Goal: Information Seeking & Learning: Learn about a topic

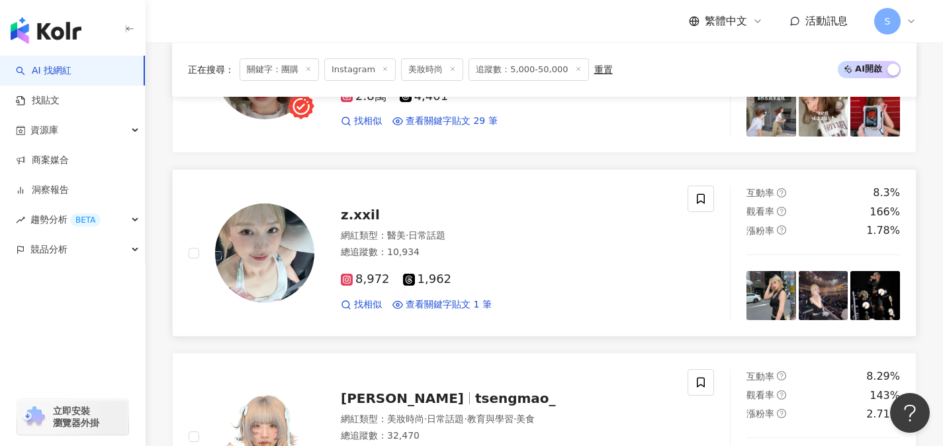
scroll to position [1708, 0]
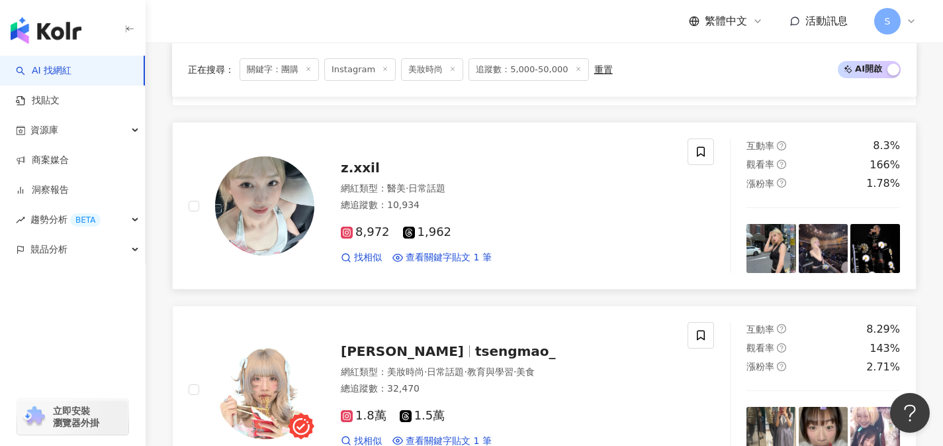
click at [512, 232] on div "8,972 1,962" at bounding box center [506, 232] width 331 height 15
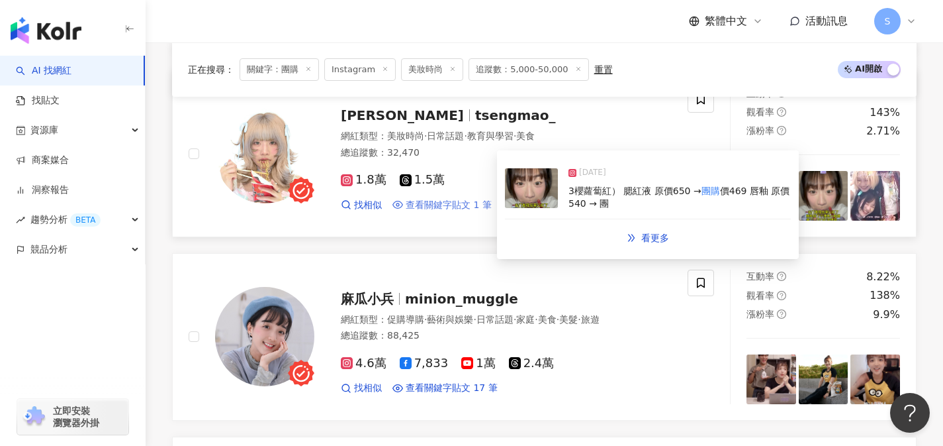
scroll to position [1960, 0]
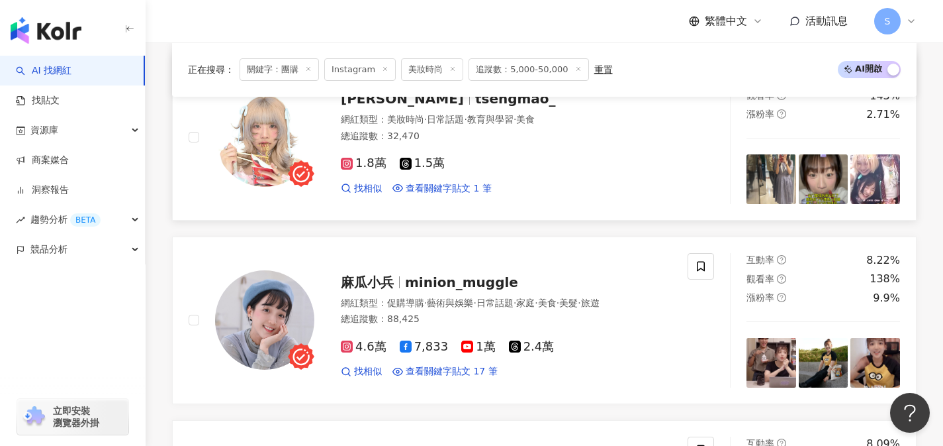
click at [498, 164] on div "1.8萬 1.5萬" at bounding box center [506, 163] width 331 height 15
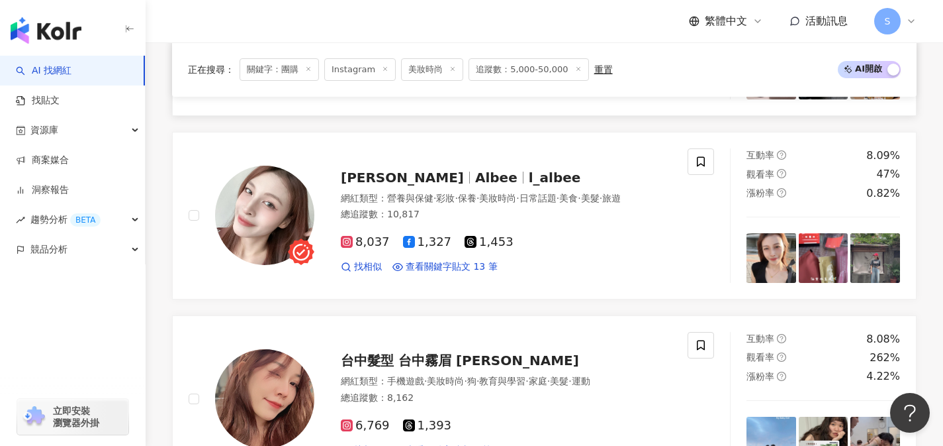
scroll to position [2250, 0]
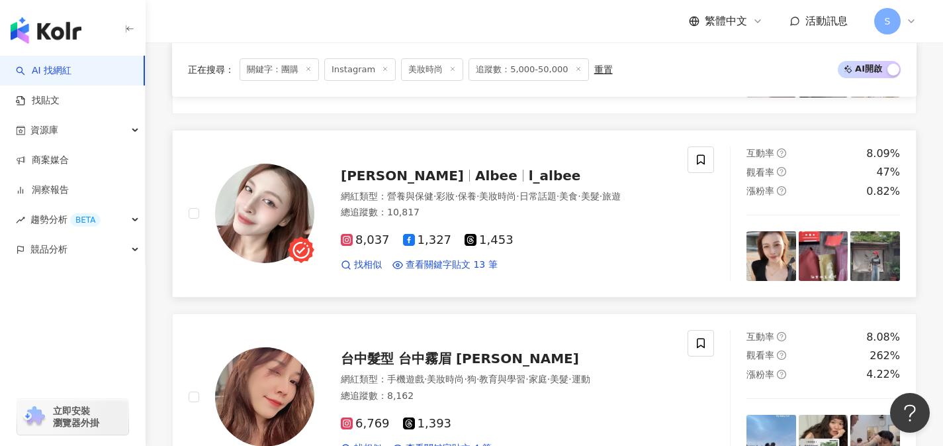
click at [467, 291] on link "Albee 艾兒比 Albee l_albee 網紅類型 ： 營養與保健 · 彩妝 · 保養 · 美妝時尚 · 日常話題 · 美食 · 美髮 · 旅遊 總追蹤…" at bounding box center [544, 213] width 745 height 167
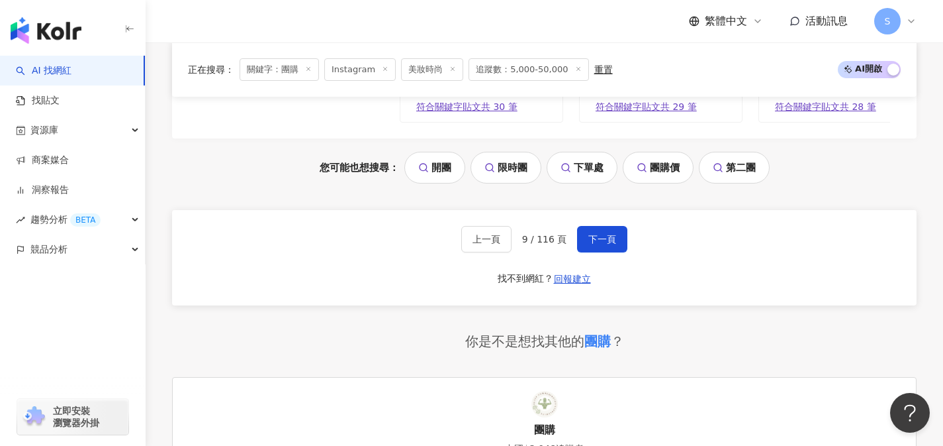
scroll to position [2815, 0]
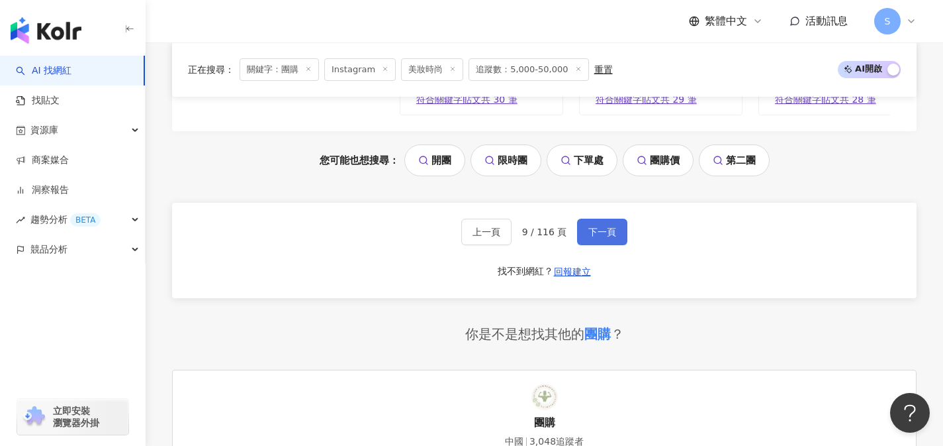
click at [604, 237] on span "下一頁" at bounding box center [602, 231] width 28 height 11
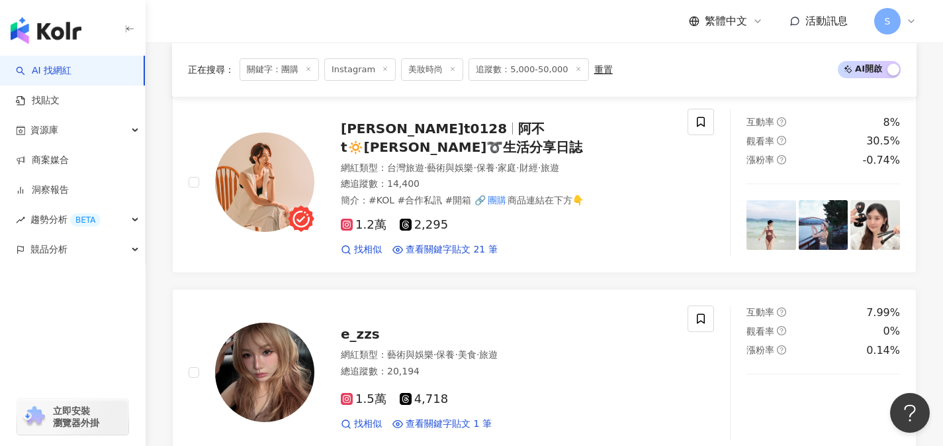
scroll to position [460, 0]
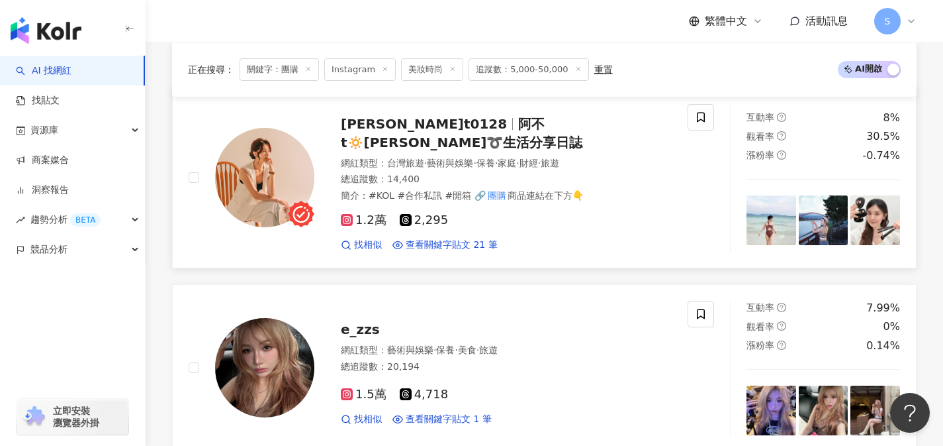
click at [479, 223] on div "1.2萬 2,295" at bounding box center [506, 220] width 331 height 15
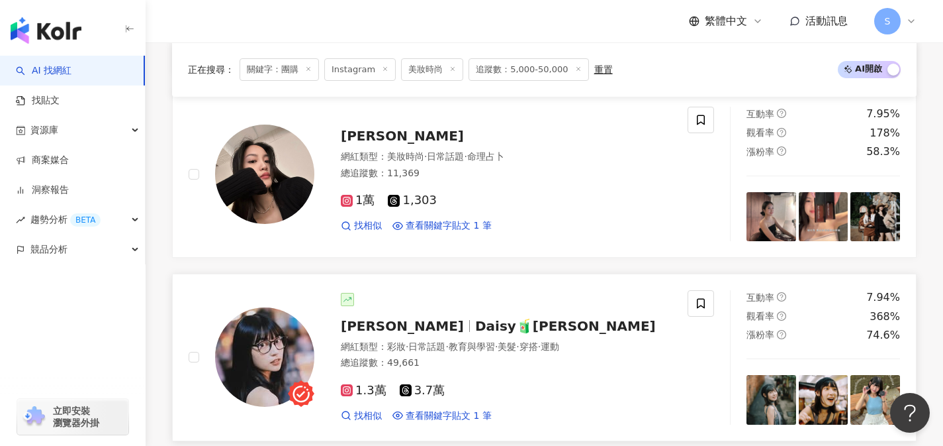
scroll to position [1014, 0]
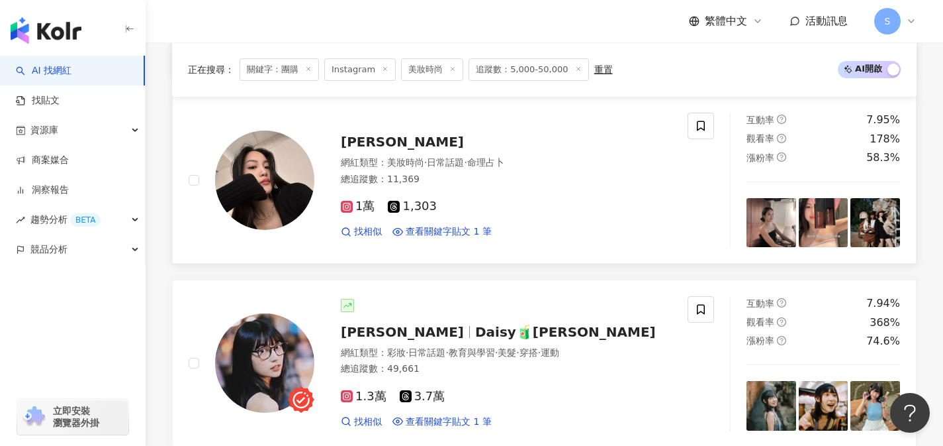
click at [479, 204] on div "1萬 1,303" at bounding box center [506, 206] width 331 height 15
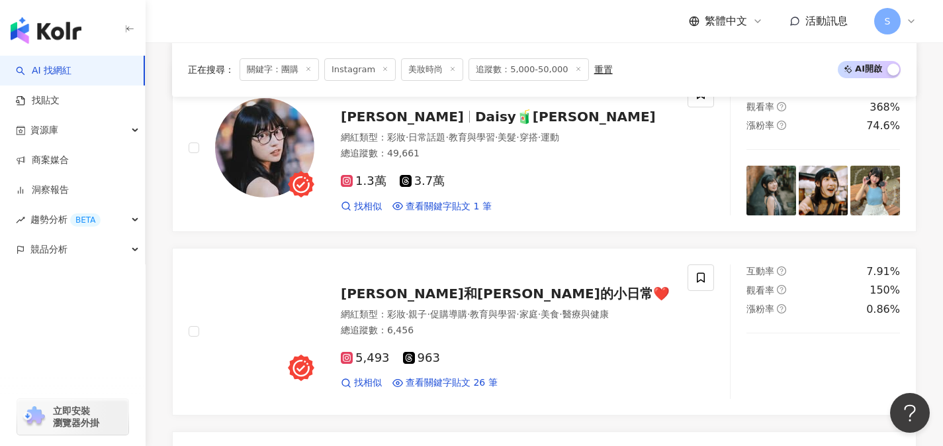
scroll to position [1231, 0]
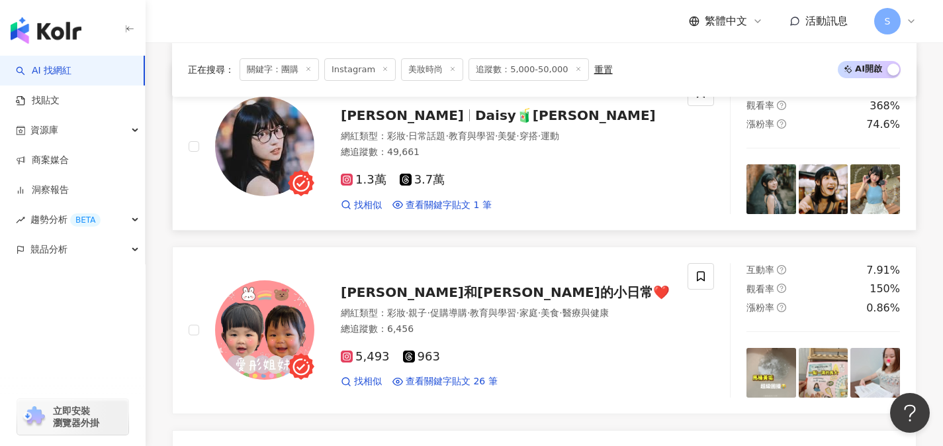
click at [470, 181] on div "1.3萬 3.7萬" at bounding box center [506, 180] width 331 height 15
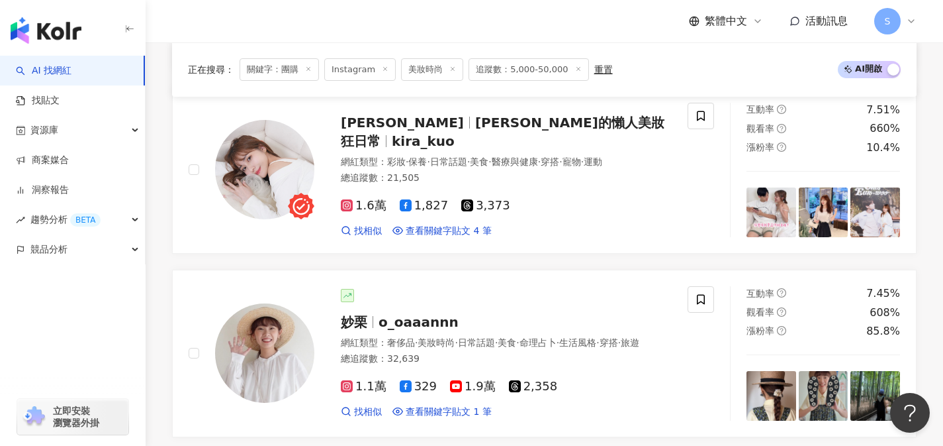
scroll to position [2306, 0]
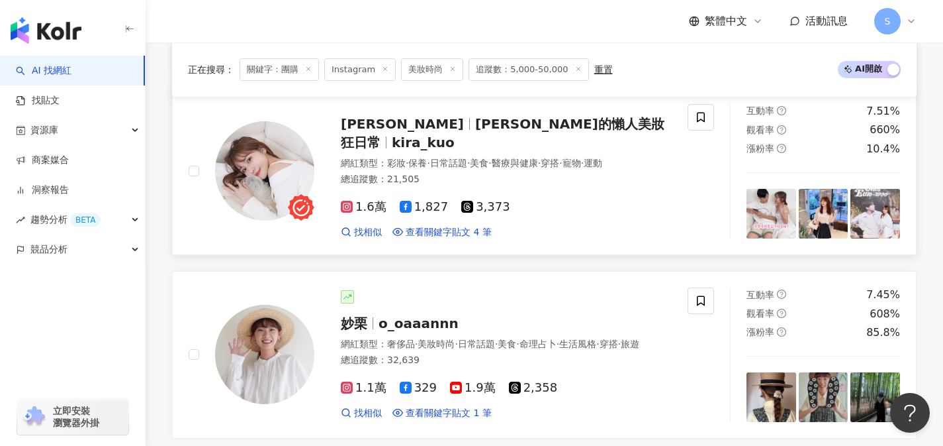
click at [449, 248] on link "Kira K Kira的懶人美妝狂日常 kira_kuo 網紅類型 ： 彩妝 · 保養 · 日常話題 · 美食 · 醫療與健康 · 穿搭 · 寵物 · 運動 …" at bounding box center [544, 170] width 745 height 167
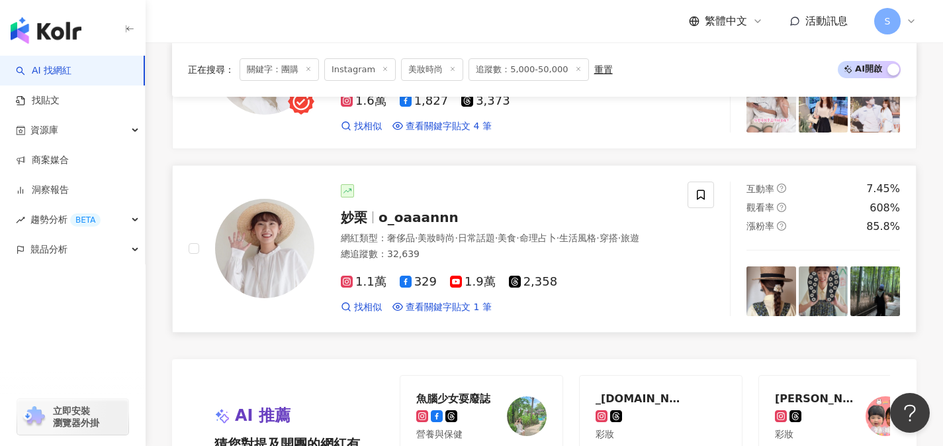
scroll to position [2425, 0]
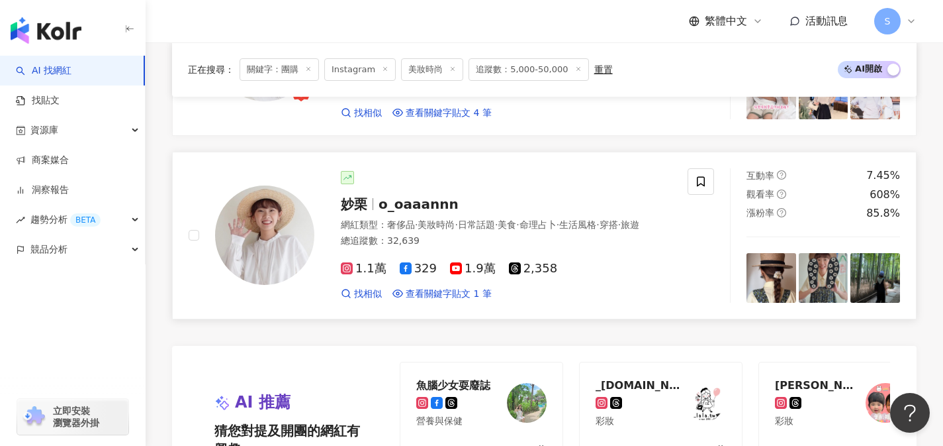
click at [550, 248] on div "總追蹤數 ： 32,639" at bounding box center [506, 240] width 331 height 13
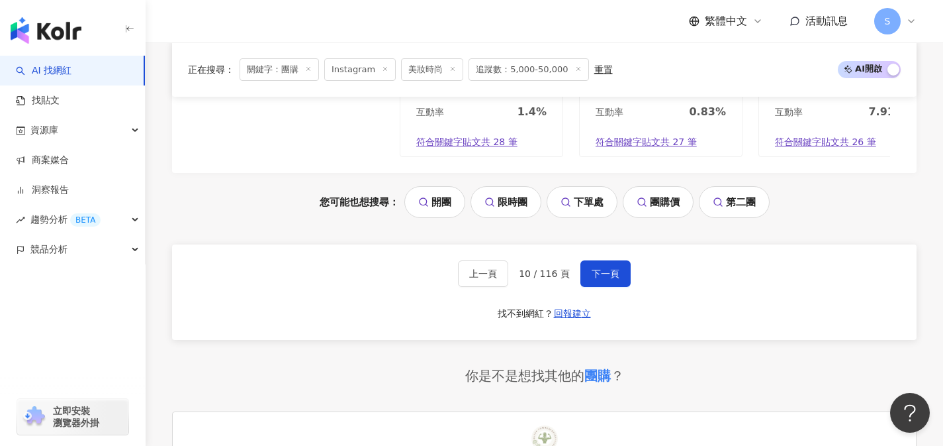
scroll to position [2928, 0]
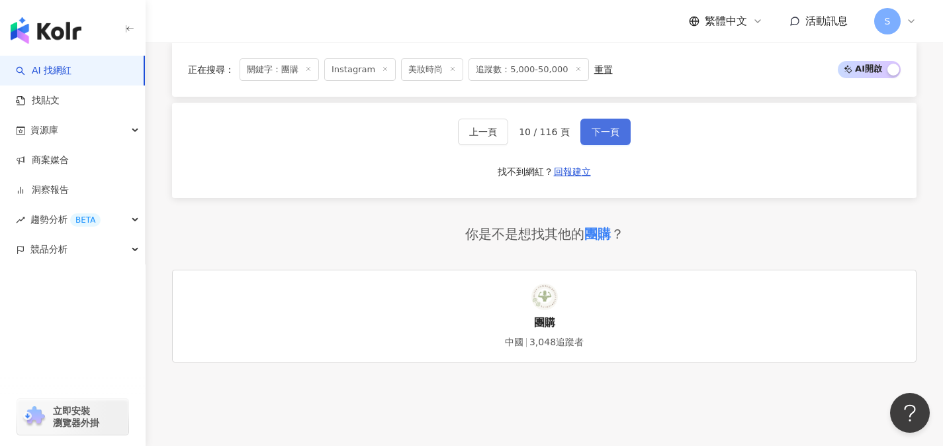
click at [612, 145] on button "下一頁" at bounding box center [606, 131] width 50 height 26
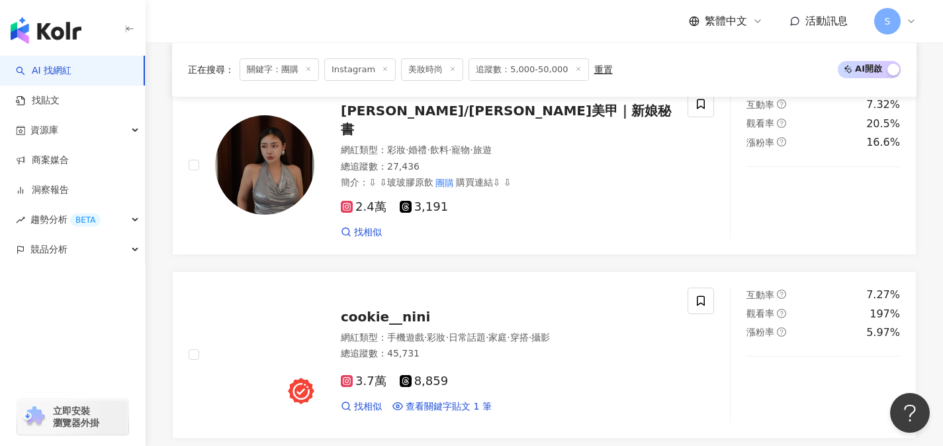
scroll to position [1047, 0]
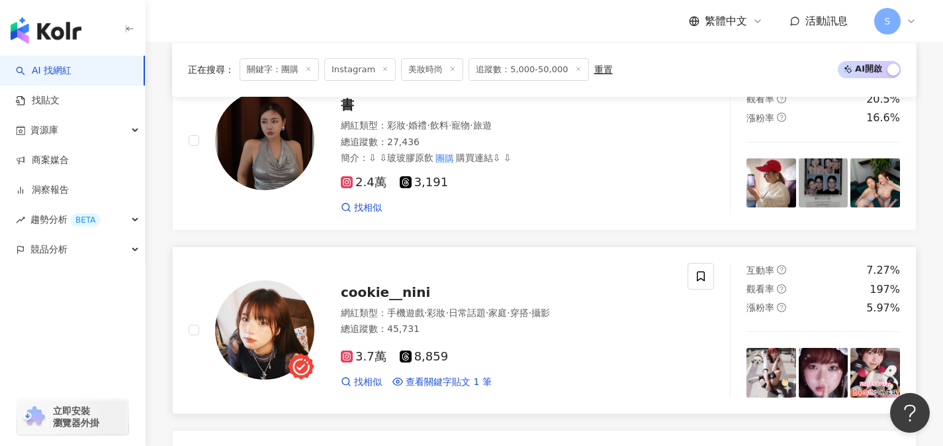
click at [473, 350] on div "3.7萬 8,859" at bounding box center [506, 357] width 331 height 15
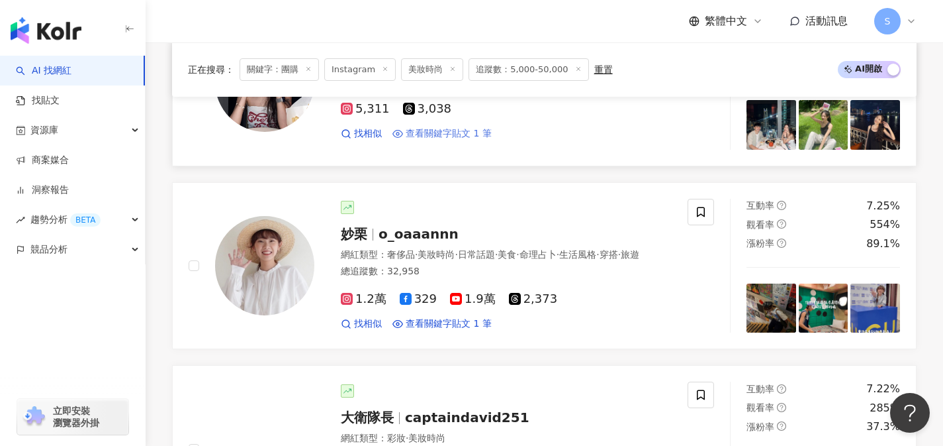
scroll to position [1481, 0]
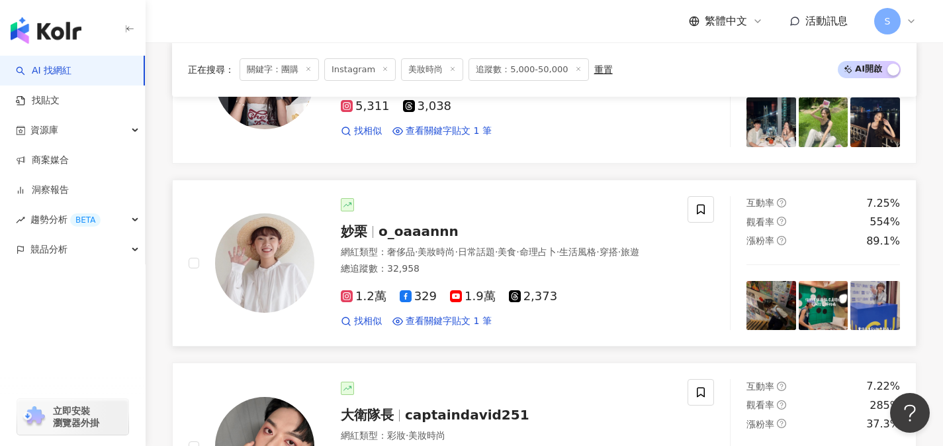
click at [475, 265] on div "總追蹤數 ： 32,958" at bounding box center [506, 268] width 331 height 13
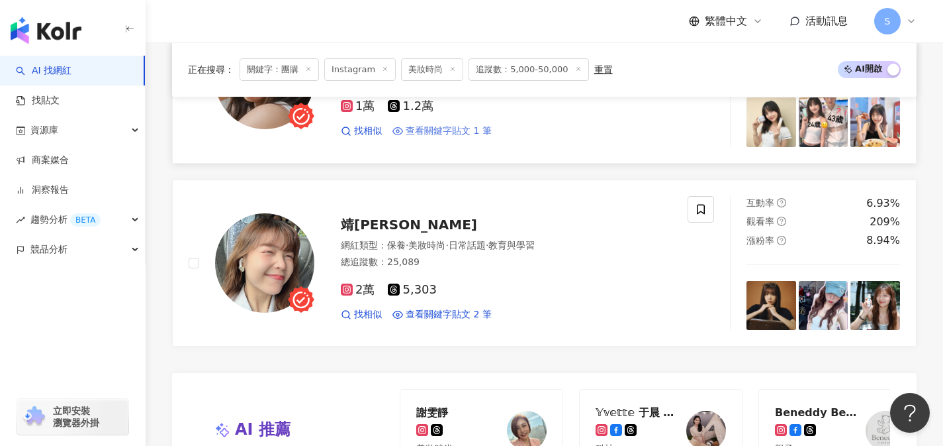
scroll to position [2417, 0]
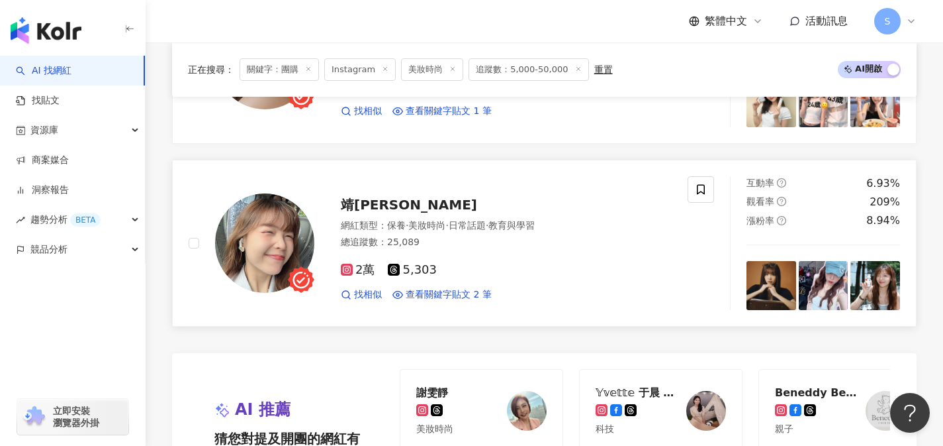
click at [480, 267] on div "2萬 5,303" at bounding box center [506, 270] width 331 height 15
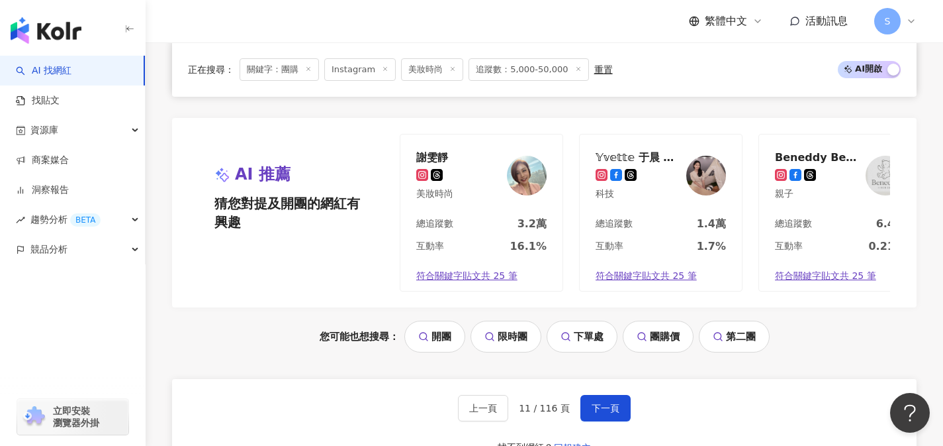
scroll to position [2671, 0]
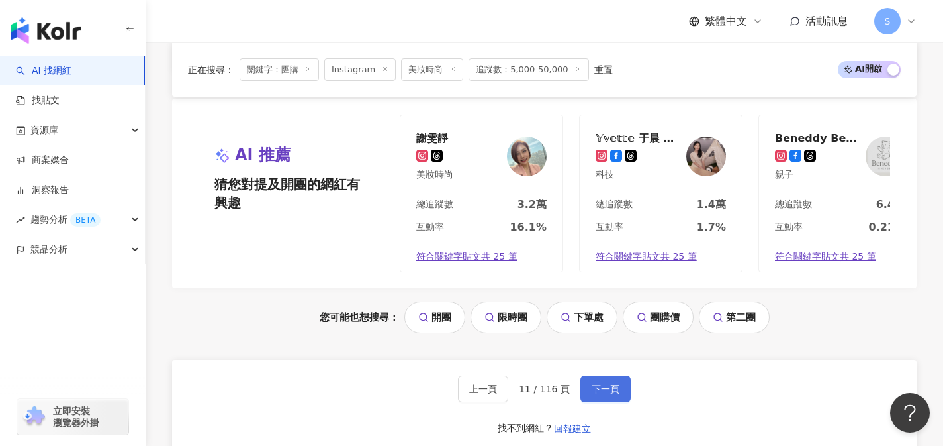
click at [594, 401] on button "下一頁" at bounding box center [606, 388] width 50 height 26
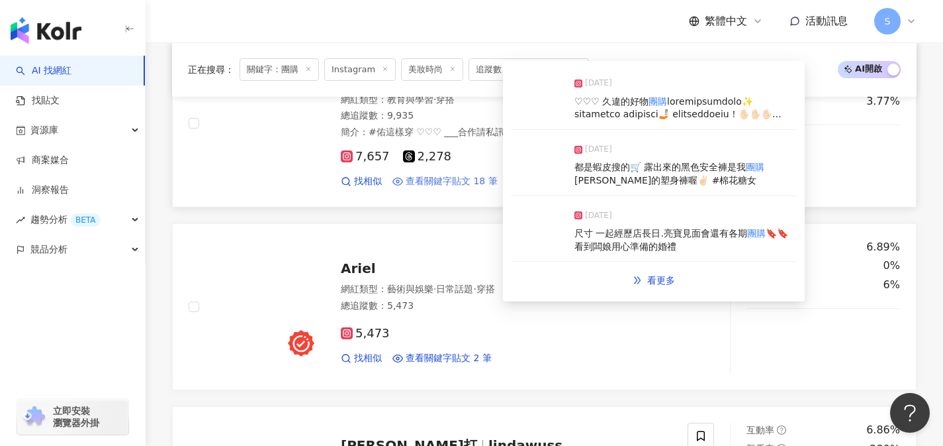
scroll to position [478, 0]
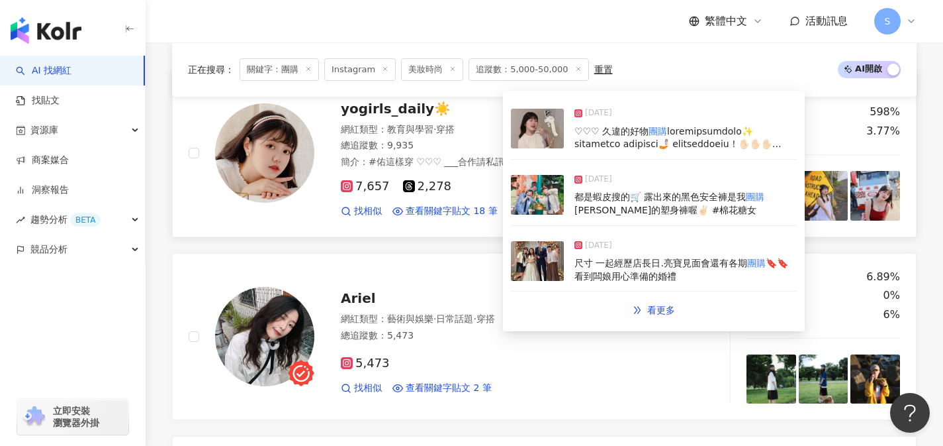
click at [486, 203] on div "7,657 2,278 找相似 查看關鍵字貼文 18 筆" at bounding box center [506, 193] width 331 height 49
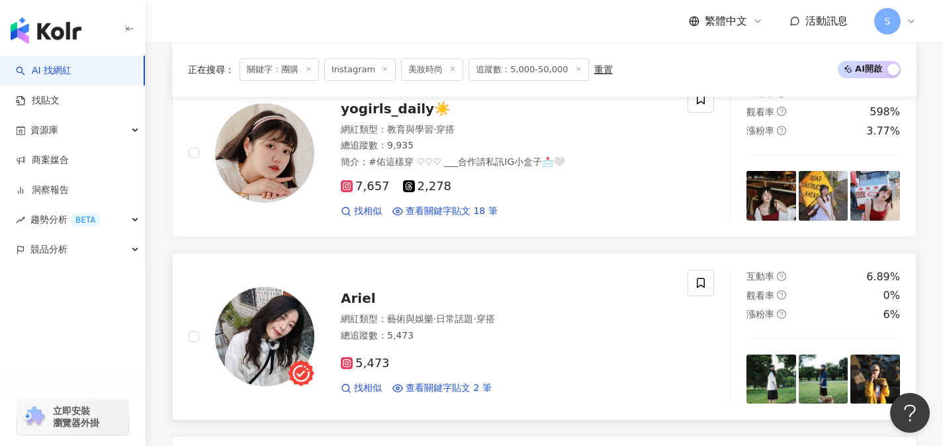
click at [453, 353] on div "5,473 找相似 查看關鍵字貼文 2 筆" at bounding box center [506, 370] width 331 height 49
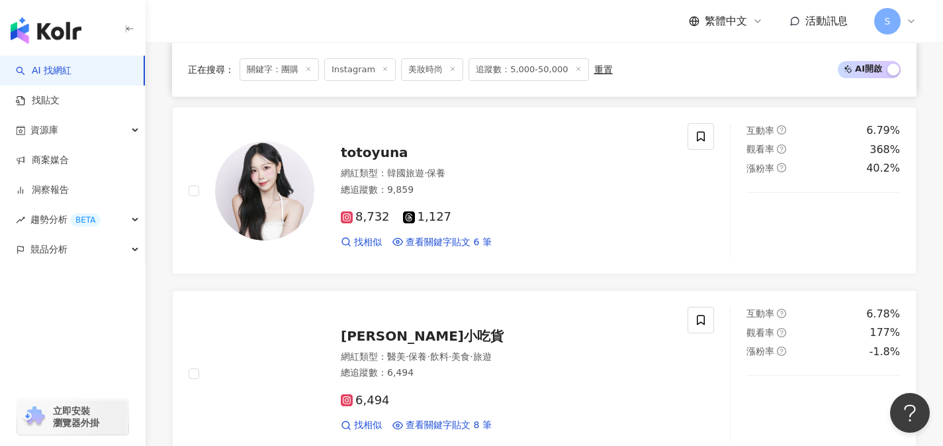
scroll to position [1002, 0]
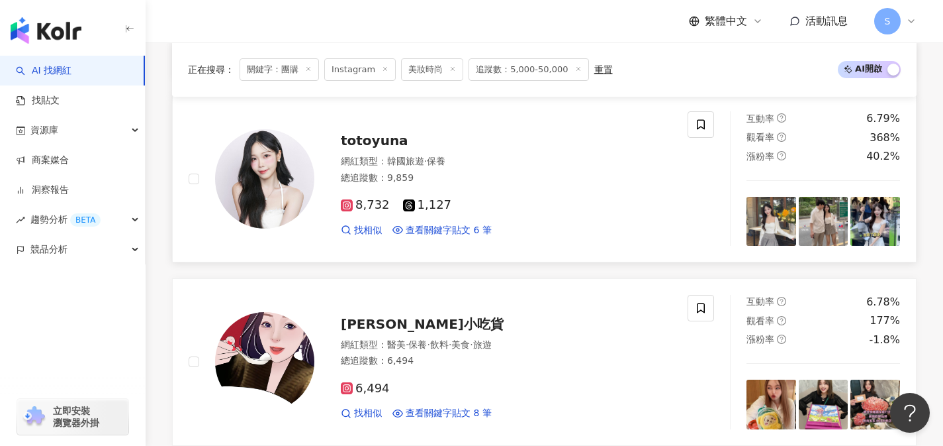
click at [469, 199] on div "8,732 1,127" at bounding box center [506, 205] width 331 height 15
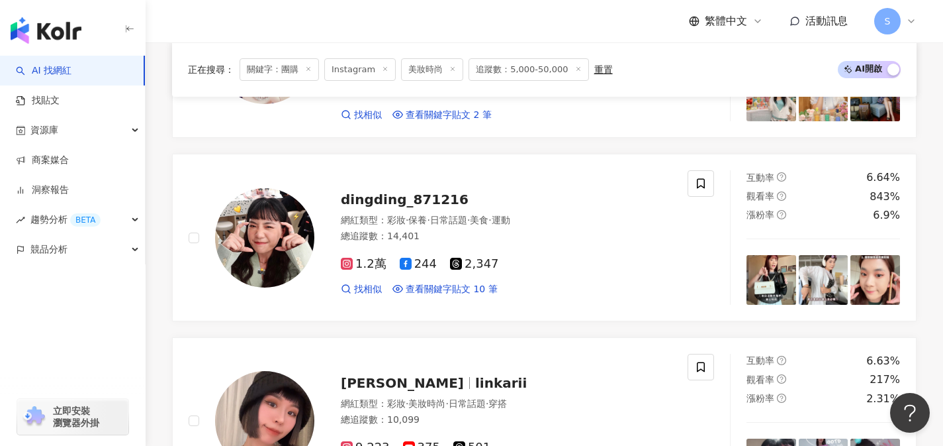
scroll to position [1865, 0]
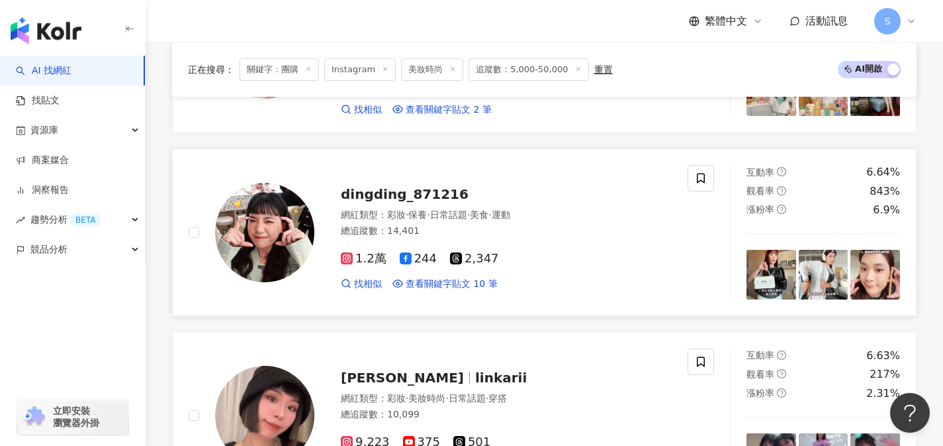
click at [485, 231] on div "總追蹤數 ： 14,401" at bounding box center [506, 230] width 331 height 13
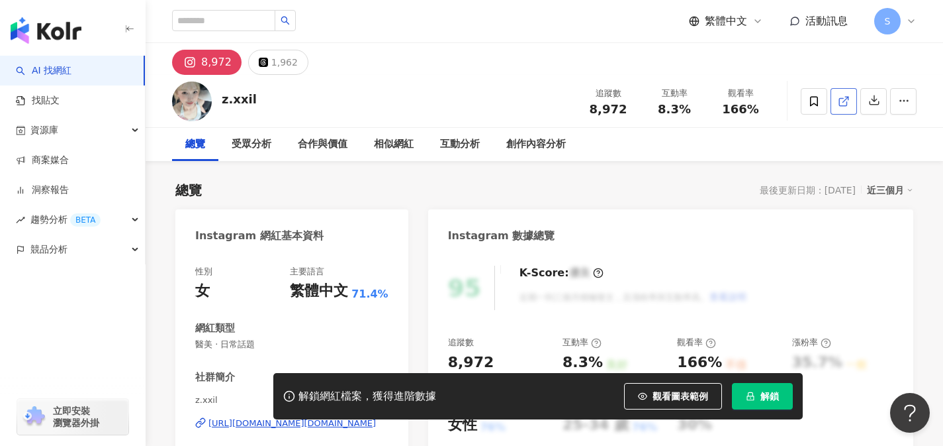
click at [842, 108] on link at bounding box center [844, 101] width 26 height 26
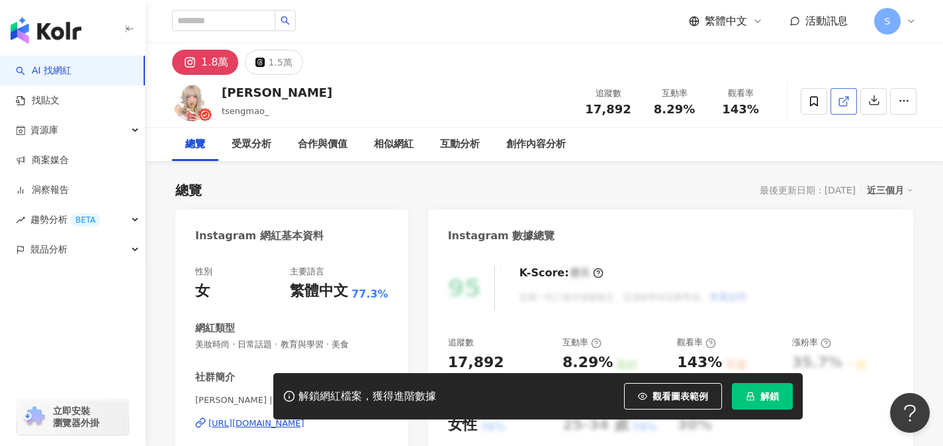
click at [846, 100] on icon at bounding box center [844, 101] width 12 height 12
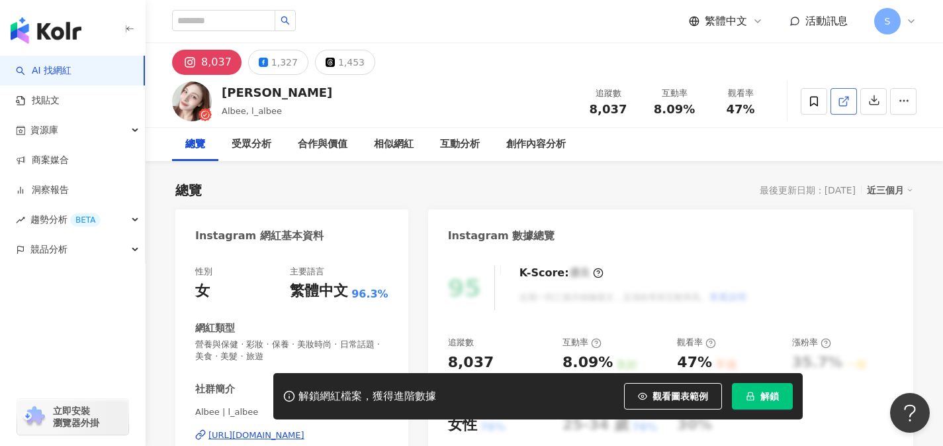
click at [848, 95] on icon at bounding box center [844, 101] width 12 height 12
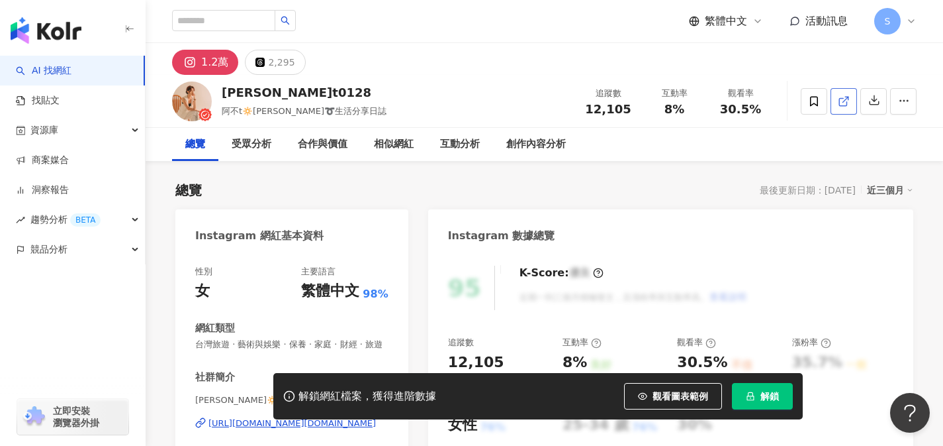
click at [851, 107] on link at bounding box center [844, 101] width 26 height 26
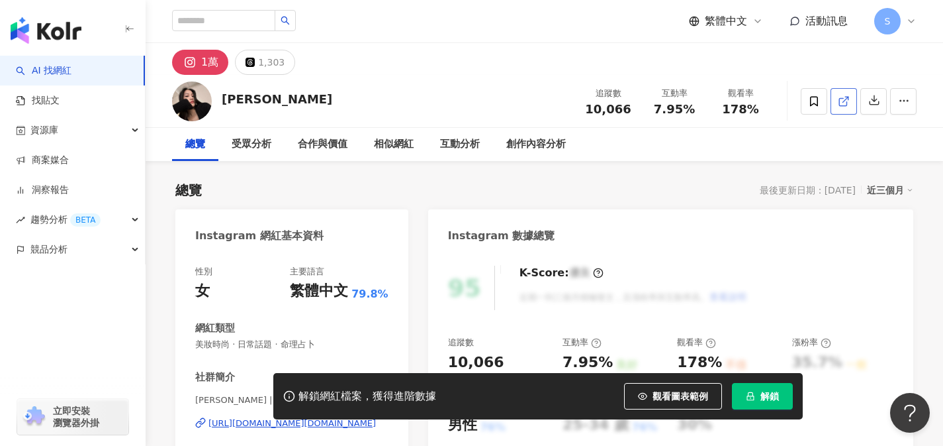
click at [847, 94] on span at bounding box center [844, 101] width 12 height 14
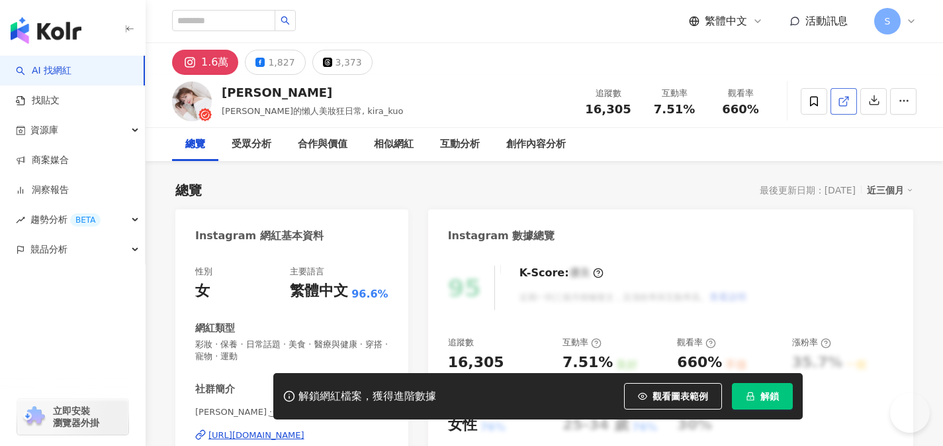
click at [841, 107] on span at bounding box center [844, 101] width 12 height 14
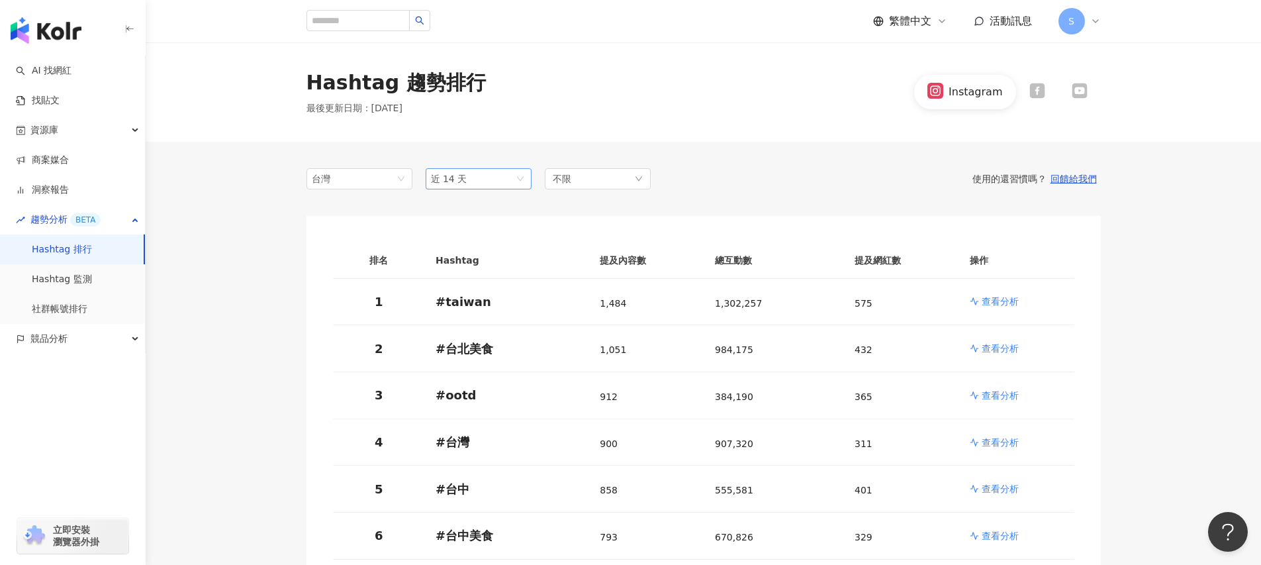
click at [510, 185] on span "近 14 天" at bounding box center [478, 179] width 95 height 20
click at [71, 71] on link "AI 找網紅" at bounding box center [44, 70] width 56 height 13
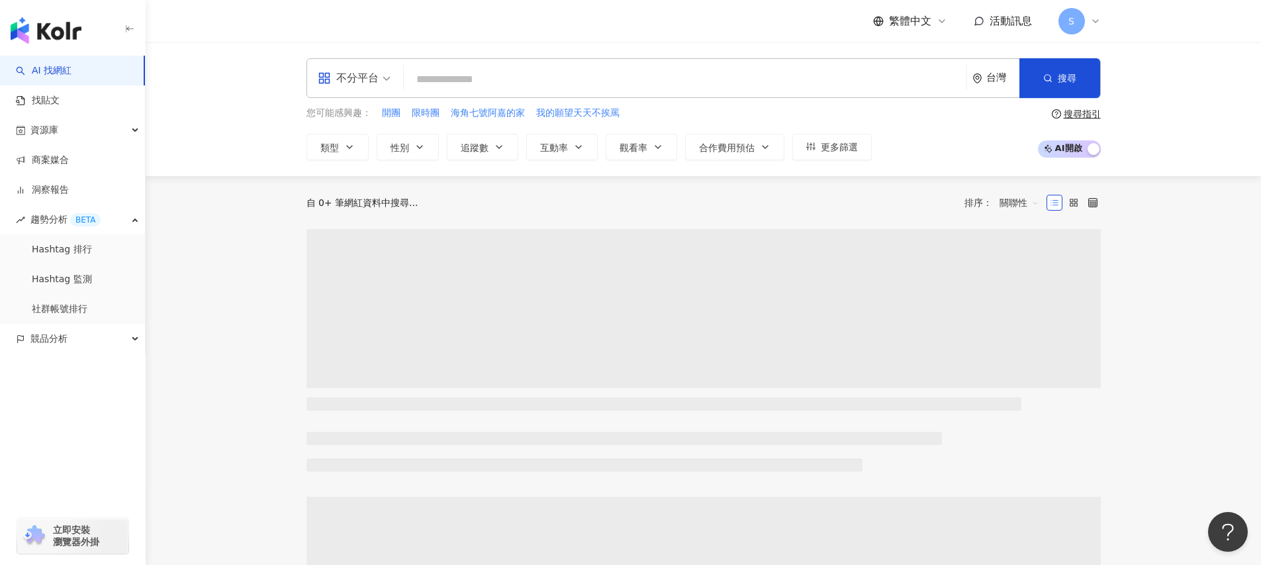
click at [467, 85] on input "search" at bounding box center [685, 79] width 552 height 25
click at [470, 77] on input "search" at bounding box center [685, 79] width 552 height 25
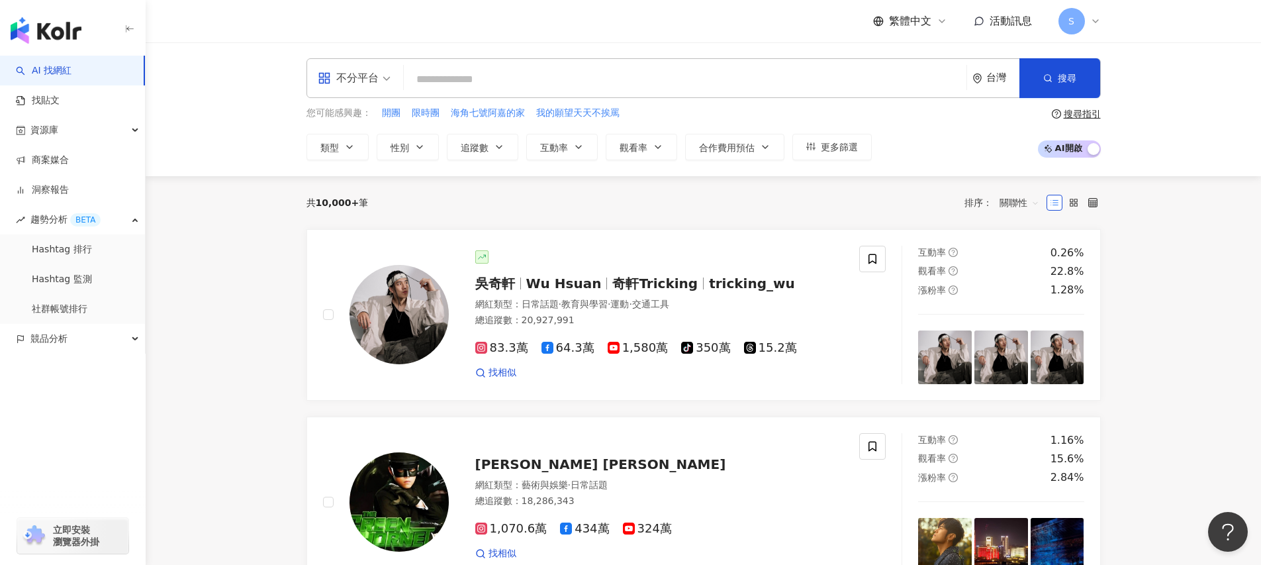
type input "**********"
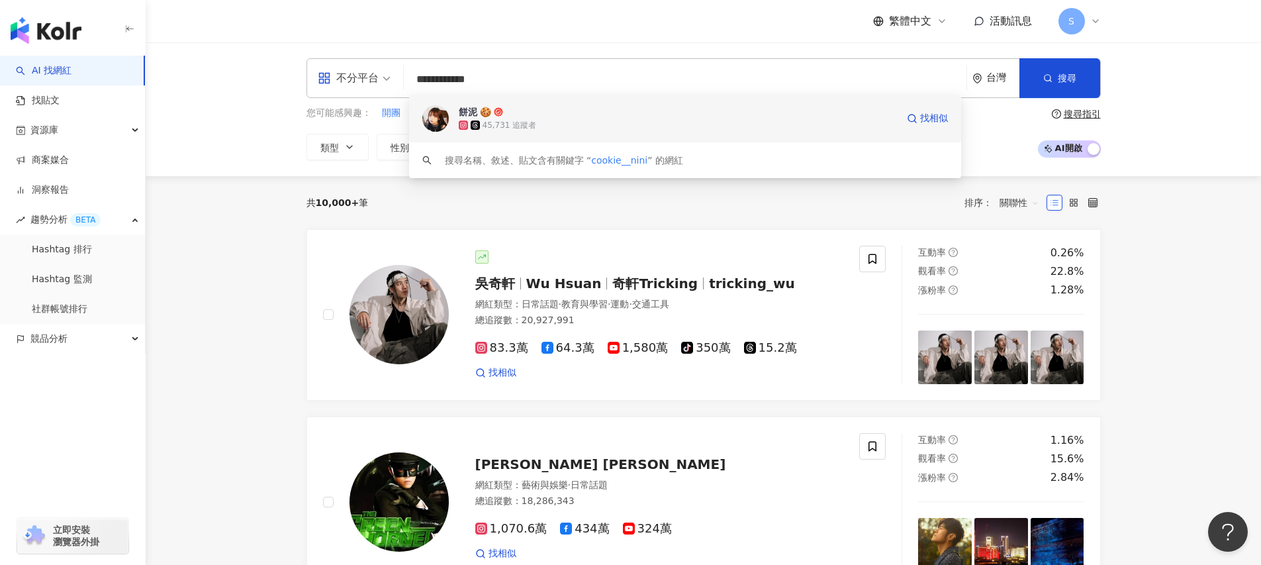
click at [481, 118] on div "45,731 追蹤者" at bounding box center [678, 124] width 438 height 13
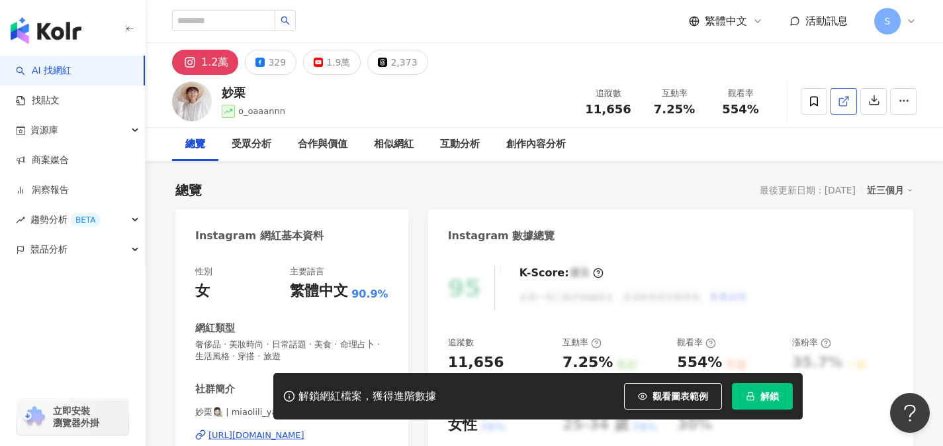
click at [841, 100] on icon at bounding box center [844, 101] width 12 height 12
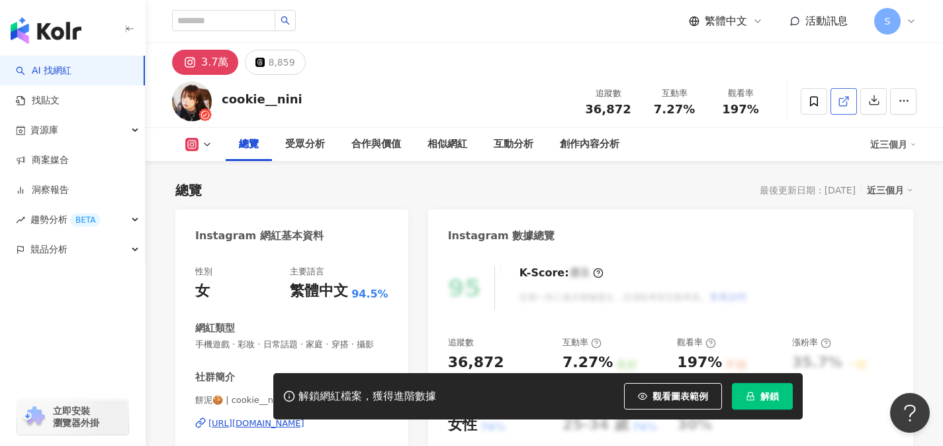
click at [853, 99] on link at bounding box center [844, 101] width 26 height 26
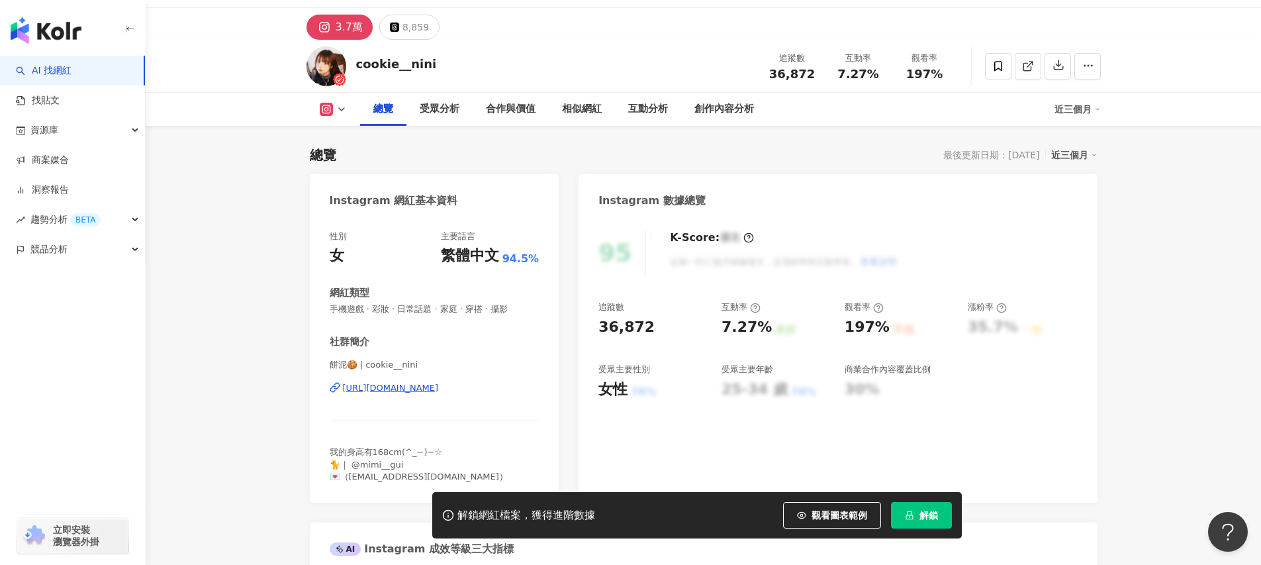
scroll to position [50, 0]
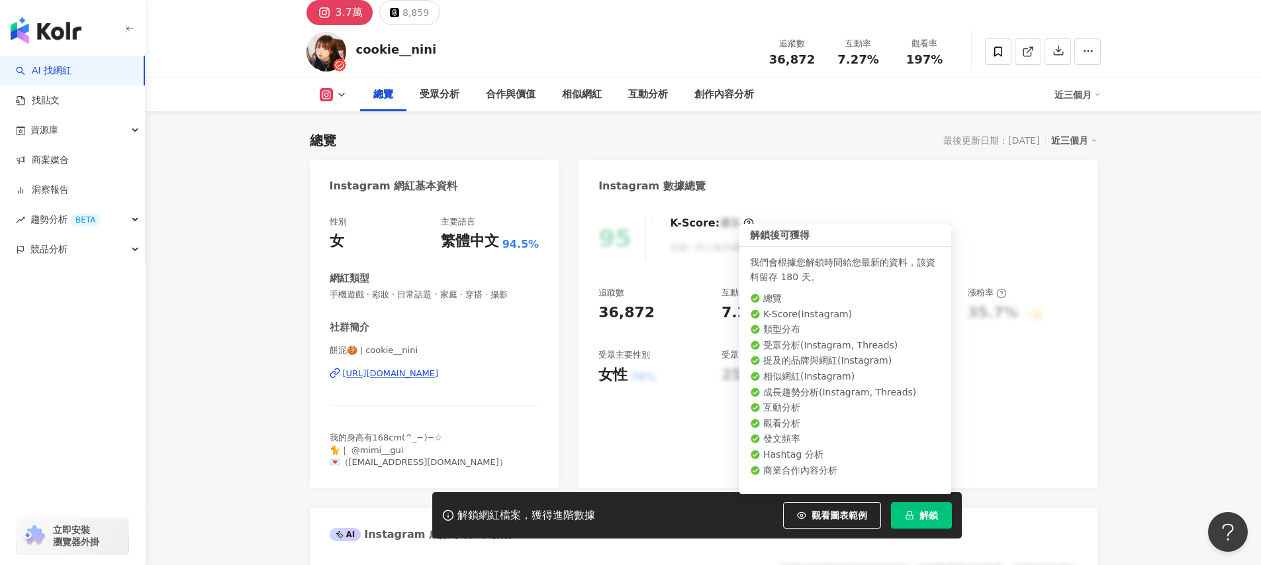
click at [926, 522] on button "解鎖" at bounding box center [921, 515] width 61 height 26
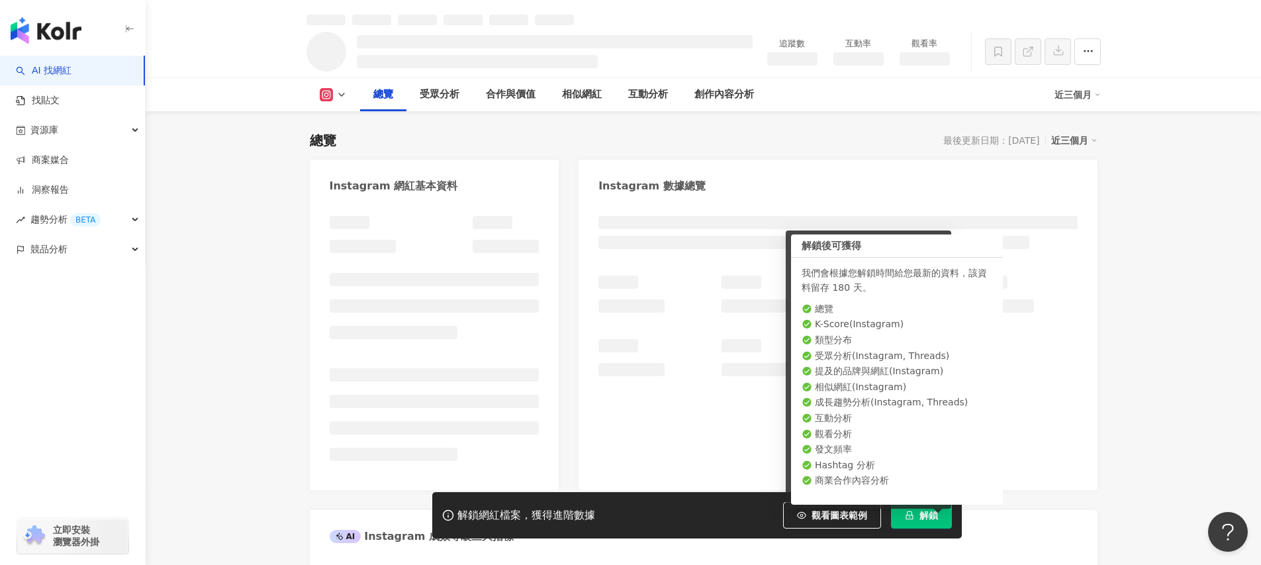
scroll to position [64, 0]
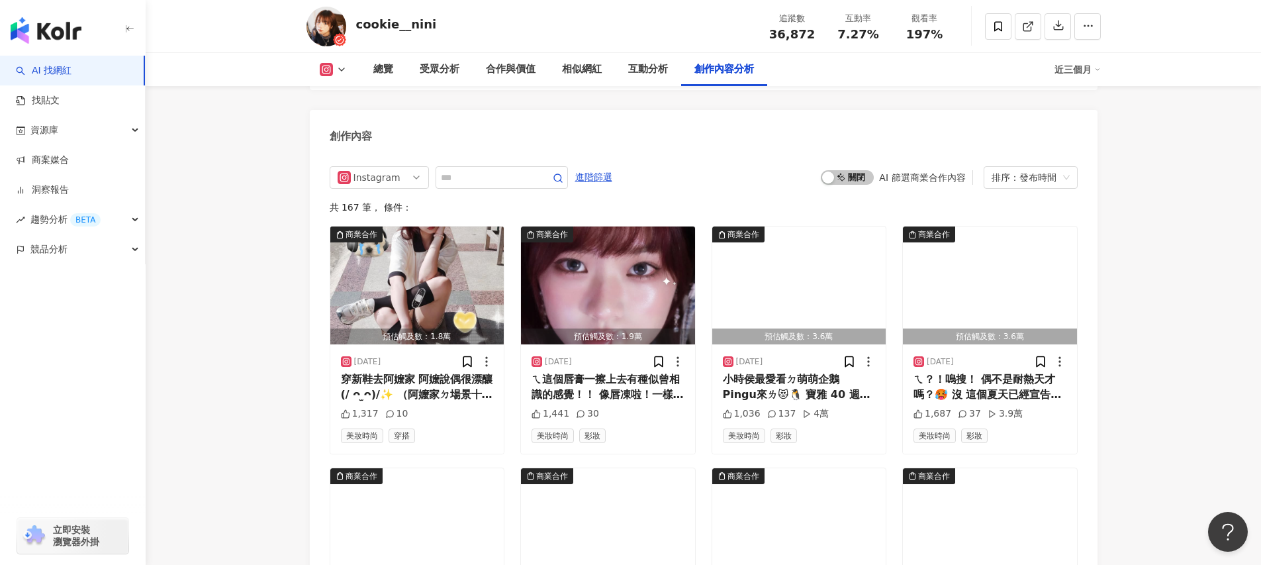
scroll to position [3963, 0]
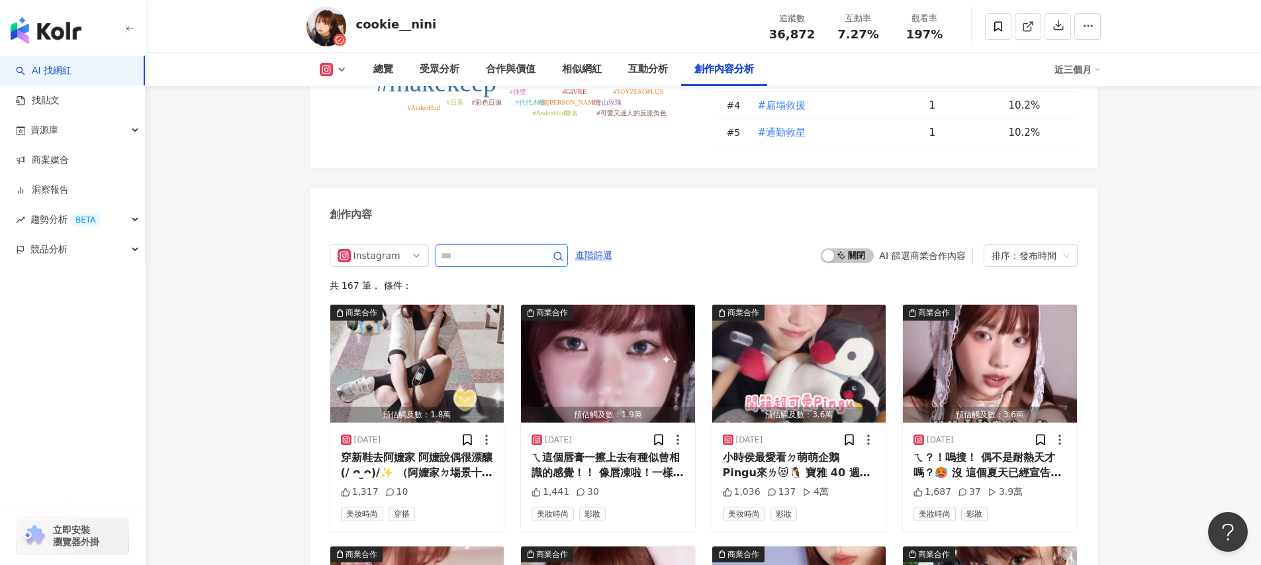
click at [477, 263] on input "text" at bounding box center [487, 256] width 93 height 16
paste input "******"
type input "******"
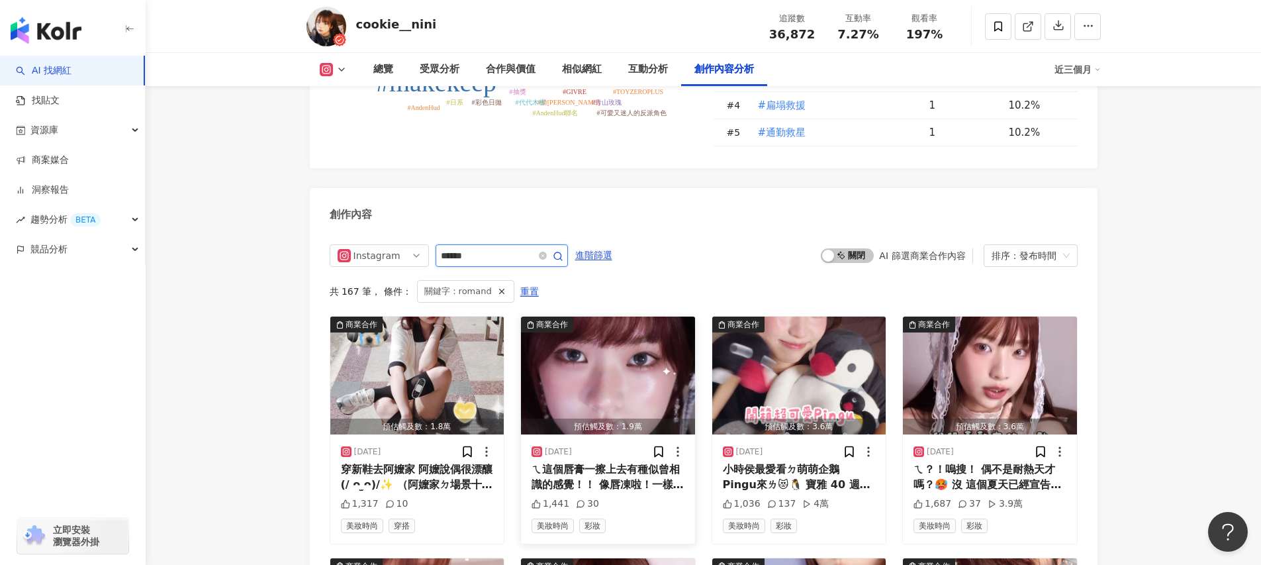
scroll to position [4076, 0]
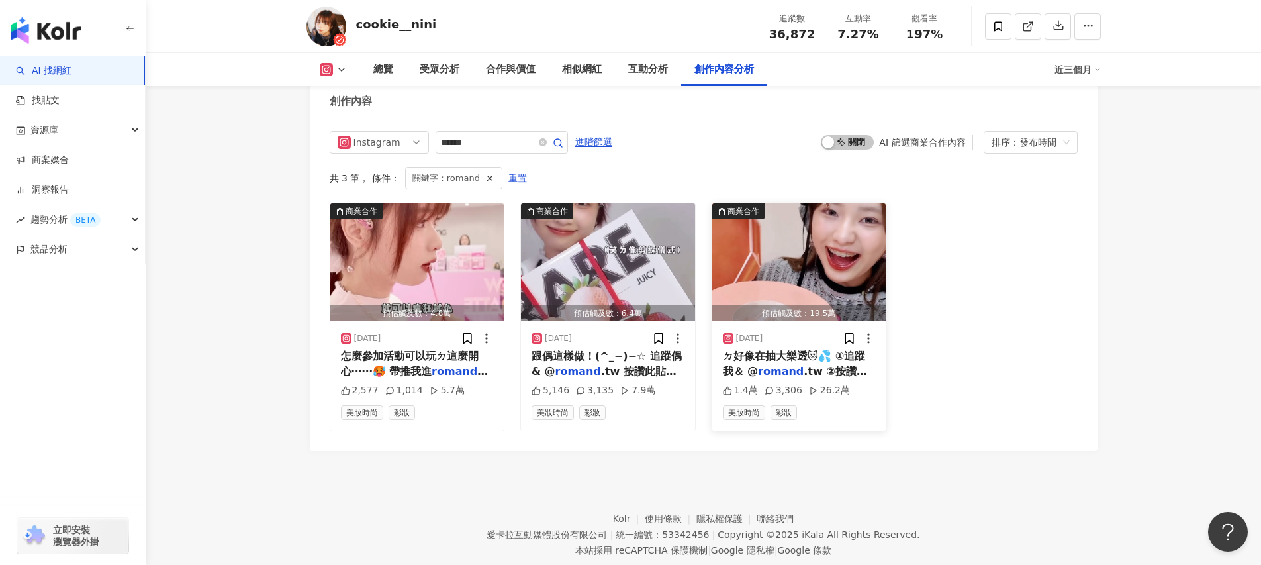
click at [763, 362] on span "ㄉ好像在抽大樂透😻💦 ①追蹤我＆ @" at bounding box center [794, 363] width 143 height 27
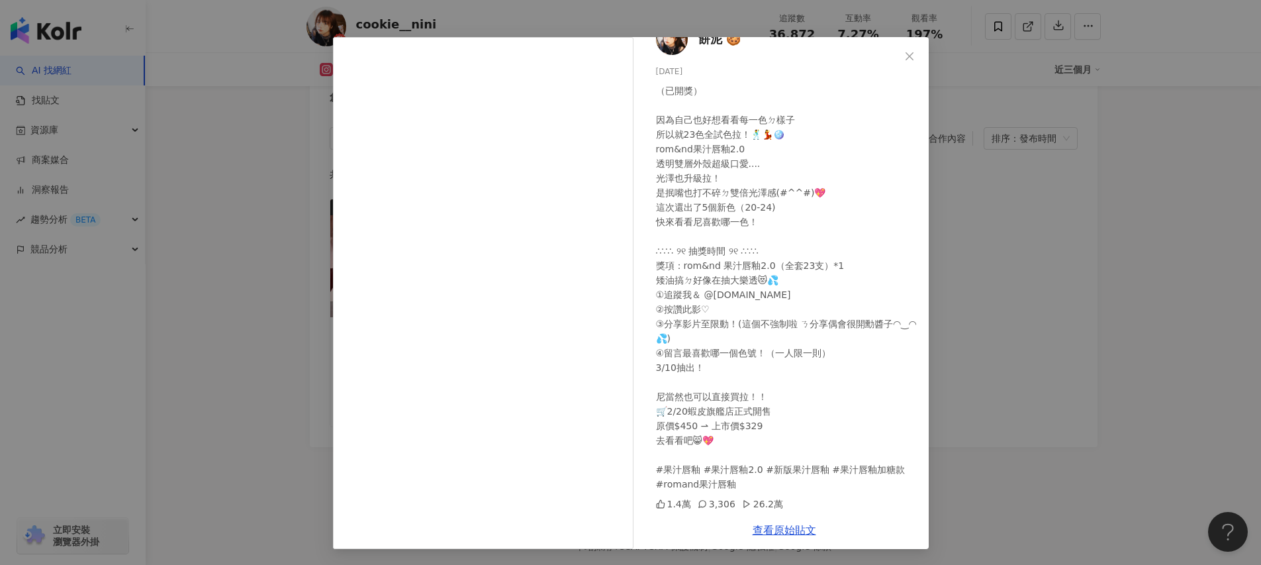
scroll to position [4121, 0]
click at [904, 53] on icon "close" at bounding box center [909, 56] width 11 height 11
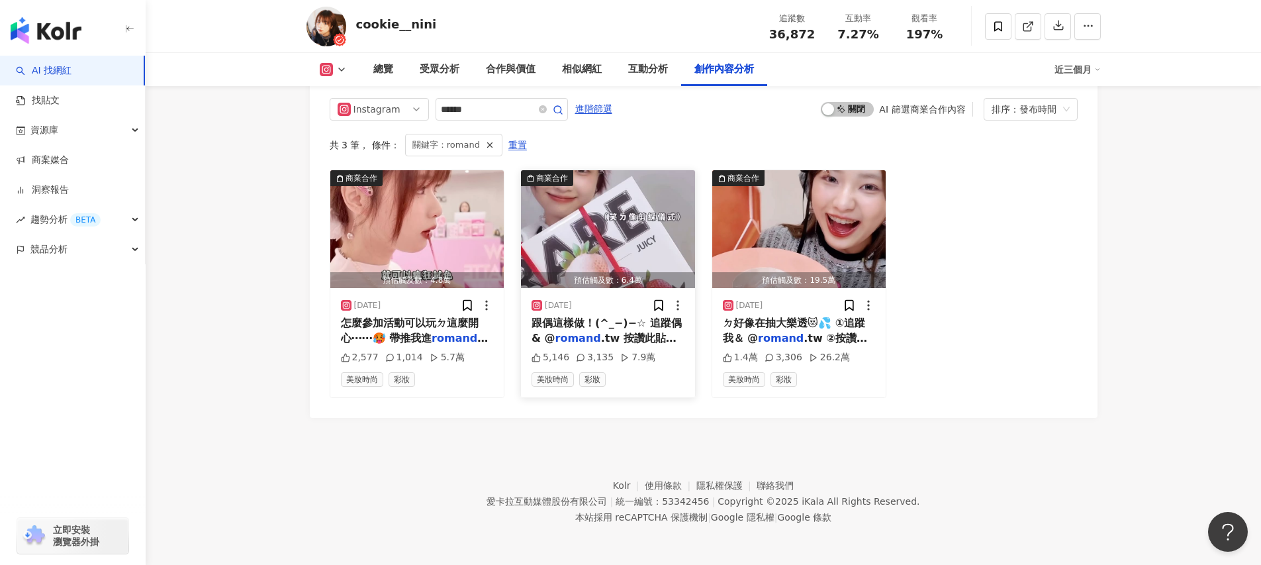
click at [645, 341] on span ".tw 按讚此貼文+標記一" at bounding box center [604, 345] width 145 height 27
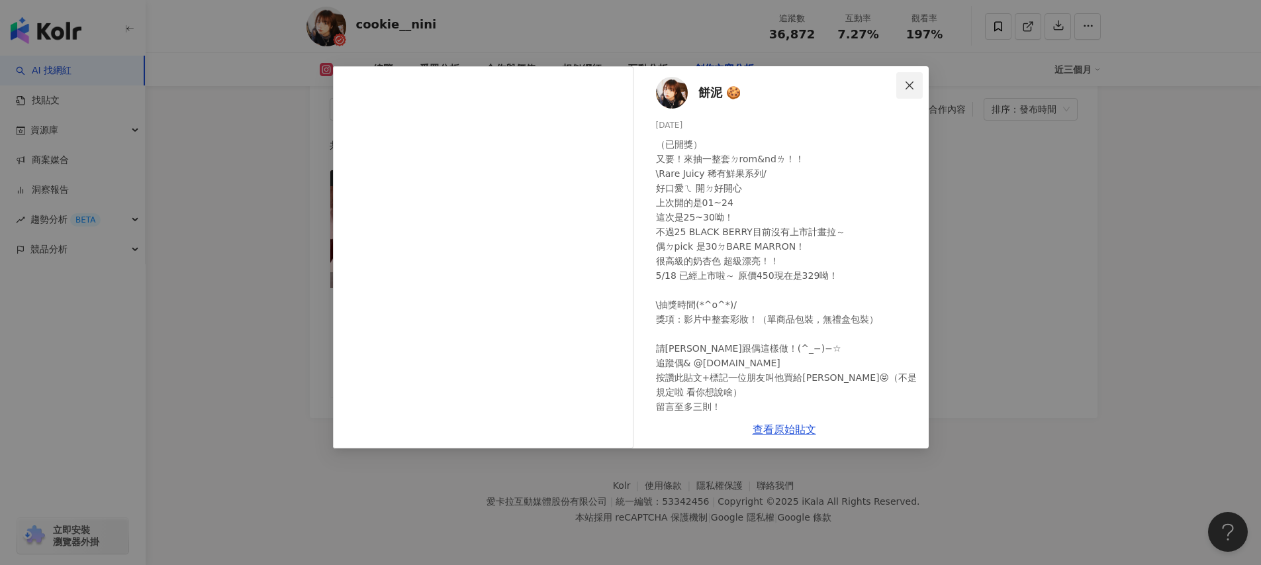
click at [909, 81] on icon "close" at bounding box center [909, 85] width 11 height 11
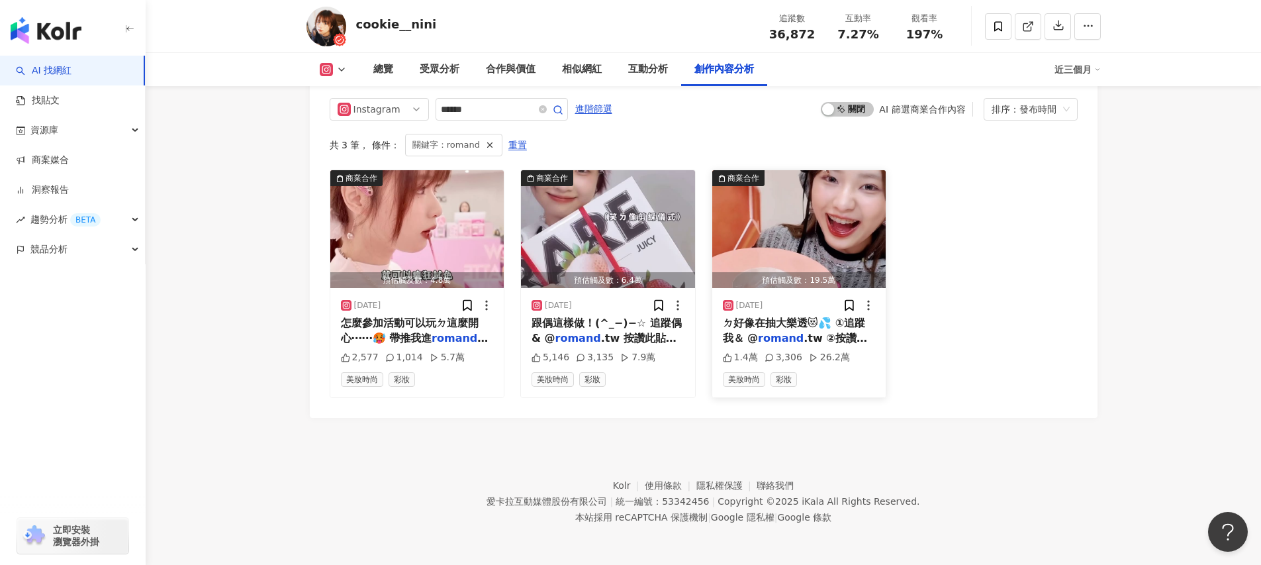
click at [781, 269] on img "button" at bounding box center [799, 229] width 174 height 118
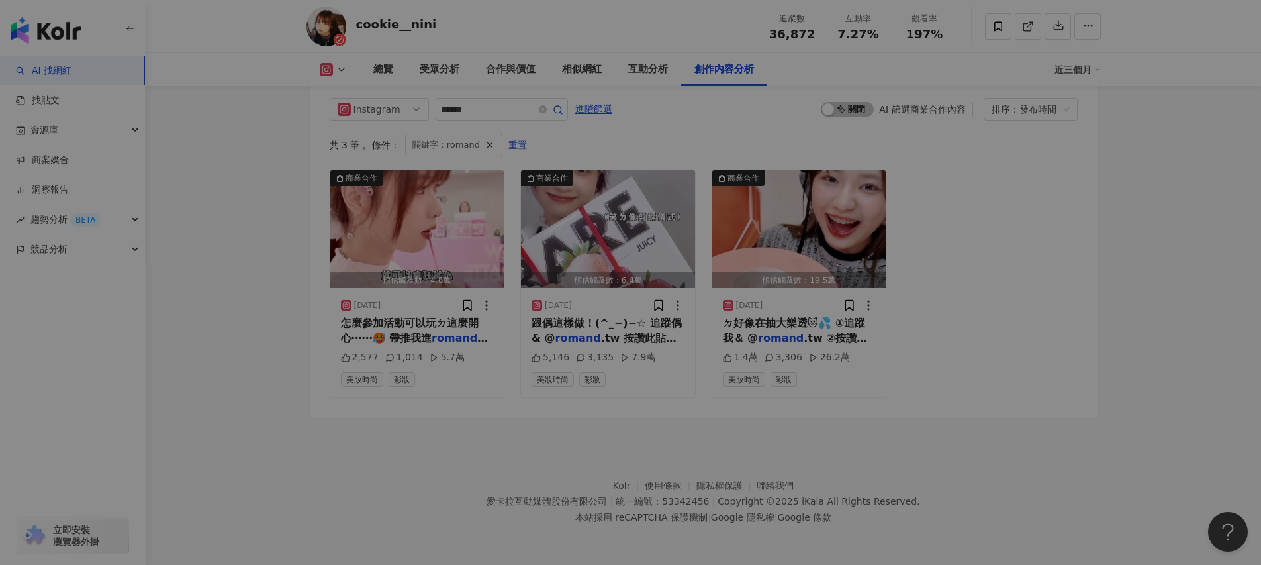
click at [766, 326] on div "View post on Instagram 餅泥 🍪 2025/3/1 （已開獎） 因為自己也好想看看每一色ㄉ樣子 所以就23色全試色拉！🕺💃🪩 rom&n…" at bounding box center [630, 282] width 1261 height 565
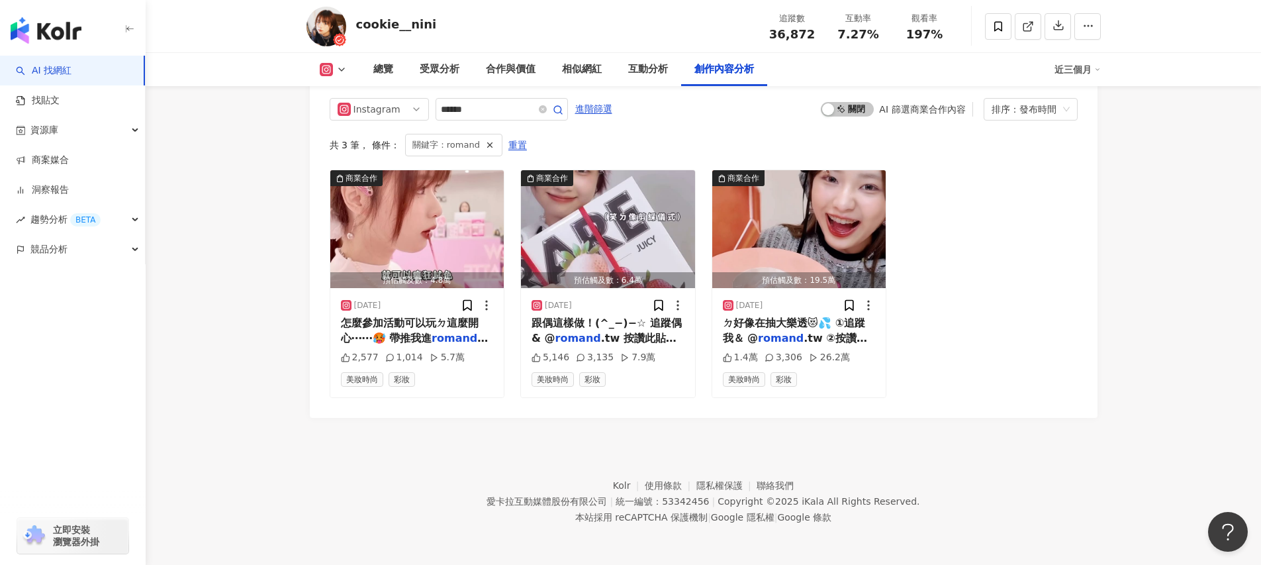
click at [766, 326] on span "ㄉ好像在抽大樂透😻💦 ①追蹤我＆ @" at bounding box center [794, 329] width 143 height 27
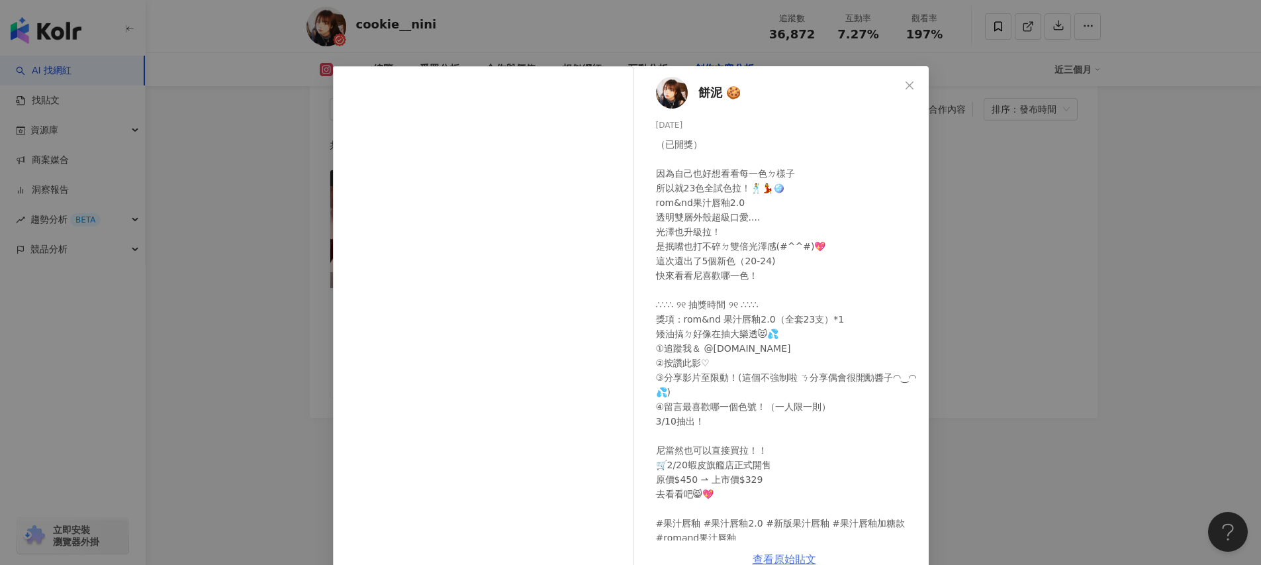
click at [777, 297] on div "（已開獎） 因為自己也好想看看每一色ㄉ樣子 所以就23色全試色拉！🕺💃🪩 rom&nd果汁唇釉2.0 透明雙層外殼超級口愛.... 光澤也升級拉！ 是抿嘴也打…" at bounding box center [787, 341] width 262 height 408
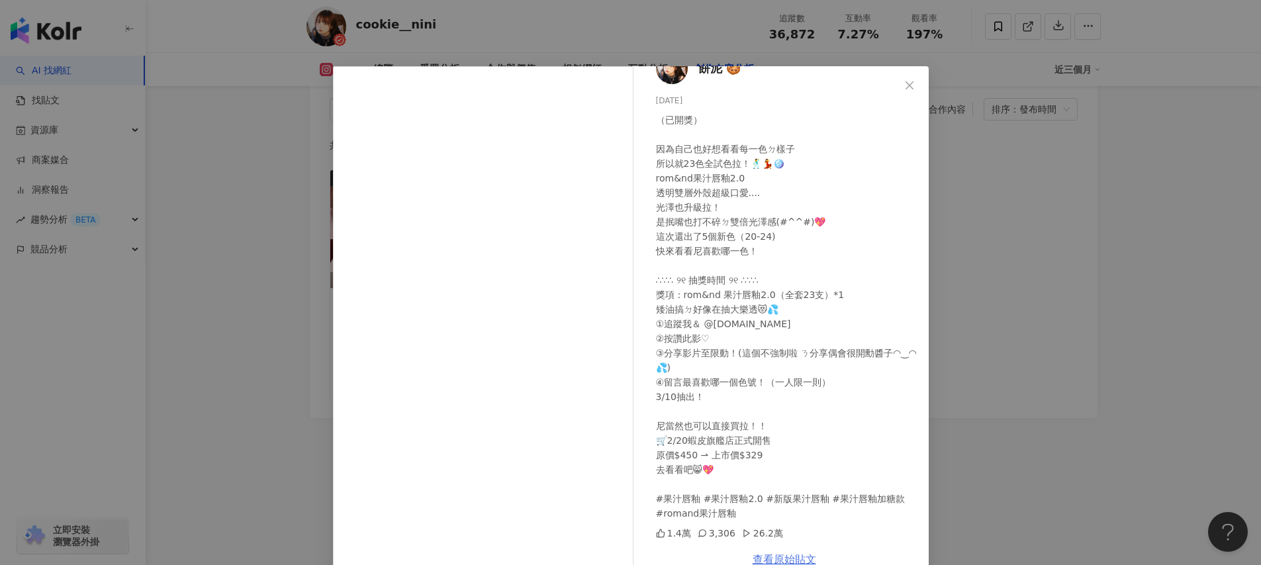
click at [782, 561] on link "查看原始貼文" at bounding box center [785, 559] width 64 height 13
click at [995, 171] on div "餅泥 🍪 2025/3/1 （已開獎） 因為自己也好想看看每一色ㄉ樣子 所以就23色全試色拉！🕺💃🪩 rom&nd果汁唇釉2.0 透明雙層外殼超級口愛....…" at bounding box center [630, 282] width 1261 height 565
click at [906, 79] on div "總覽 受眾分析 合作與價值 相似網紅 互動分析 創作內容分析" at bounding box center [707, 69] width 694 height 33
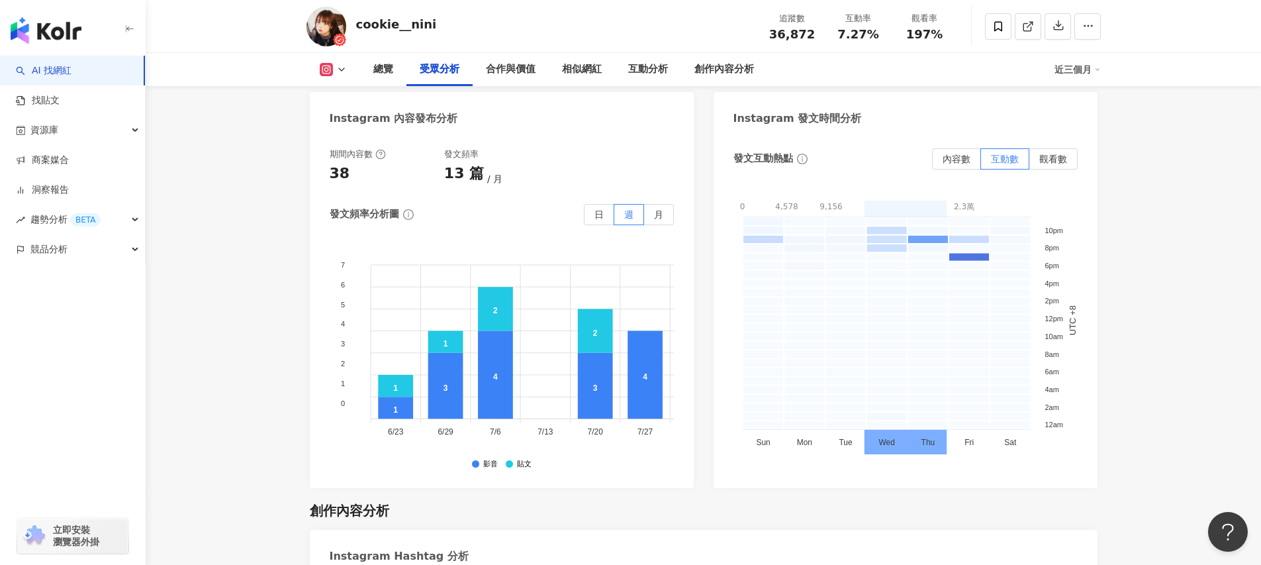
scroll to position [0, 0]
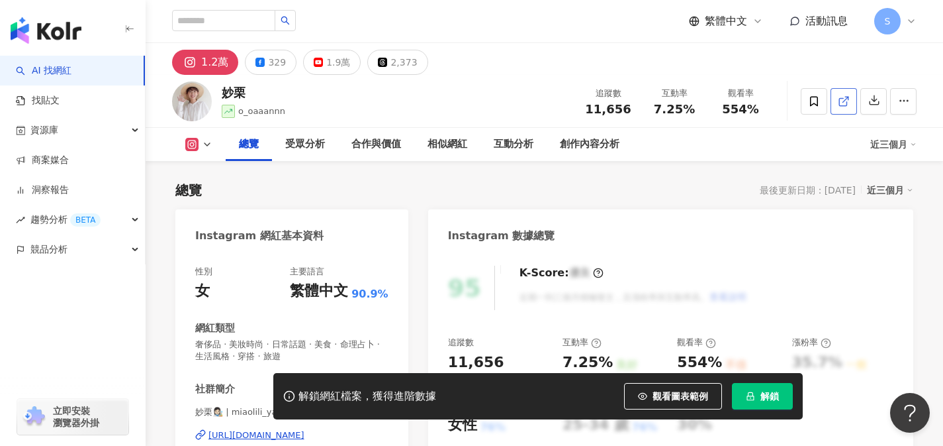
click at [845, 103] on icon at bounding box center [844, 101] width 12 height 12
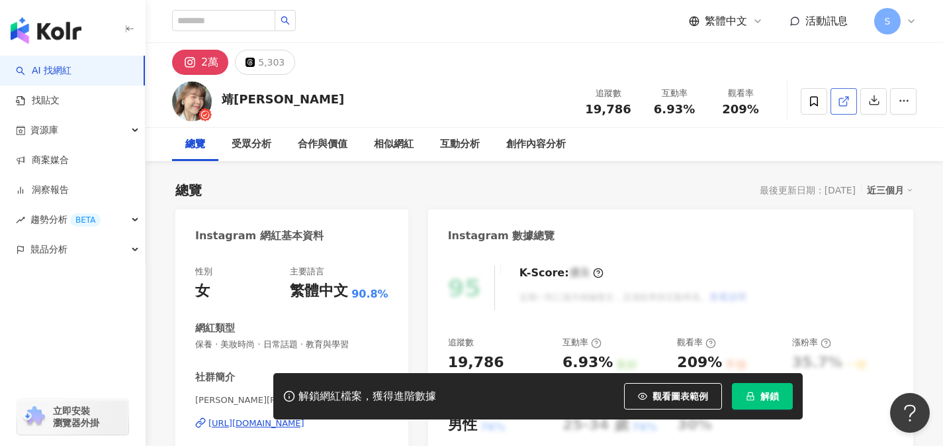
click at [848, 99] on polyline at bounding box center [846, 98] width 3 height 3
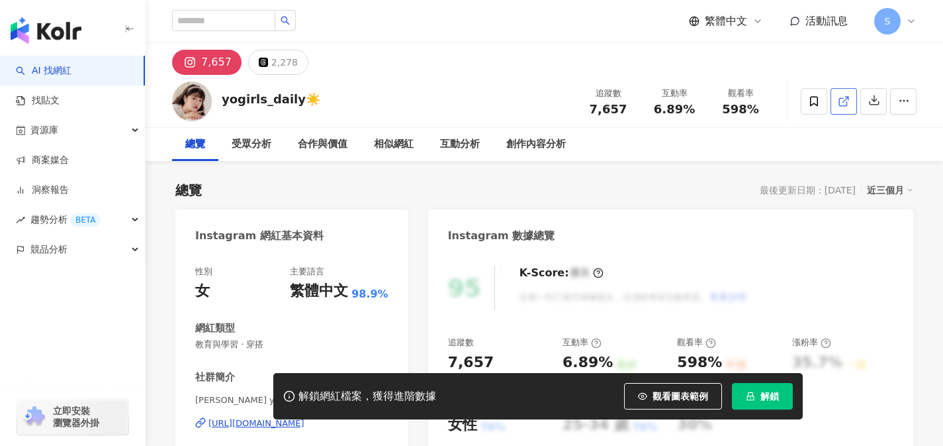
click at [847, 102] on icon at bounding box center [842, 101] width 7 height 7
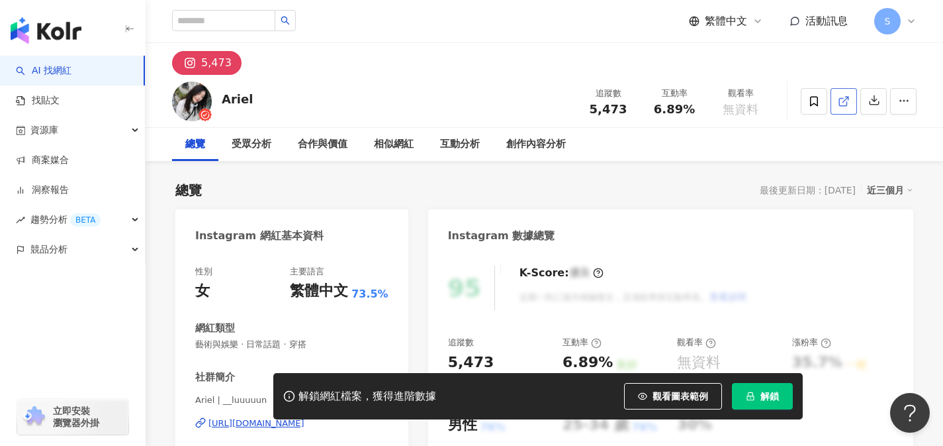
click at [845, 108] on link at bounding box center [844, 101] width 26 height 26
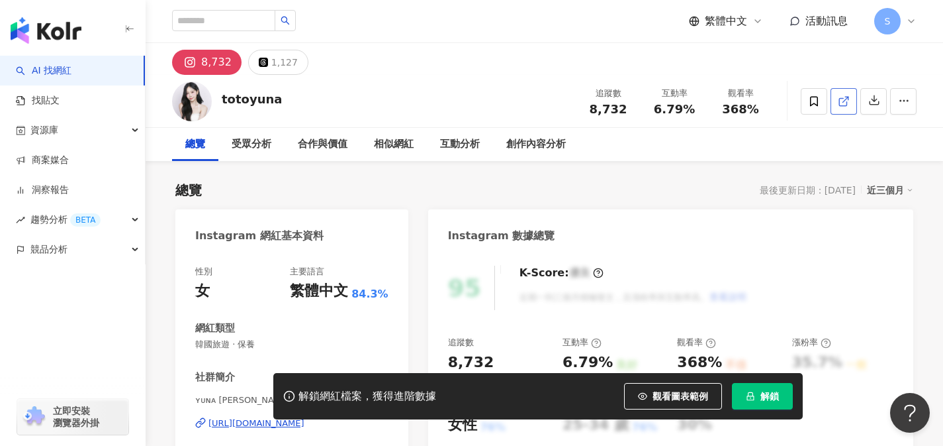
click at [843, 105] on icon at bounding box center [842, 101] width 7 height 7
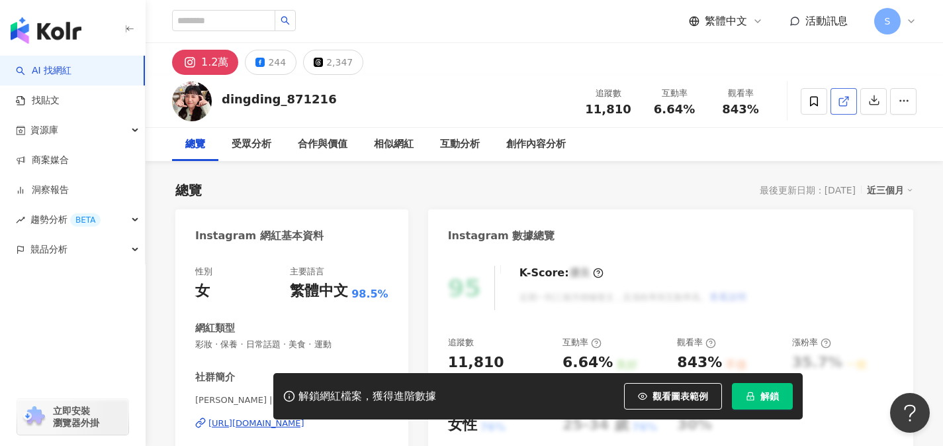
click at [844, 102] on icon at bounding box center [844, 101] width 12 height 12
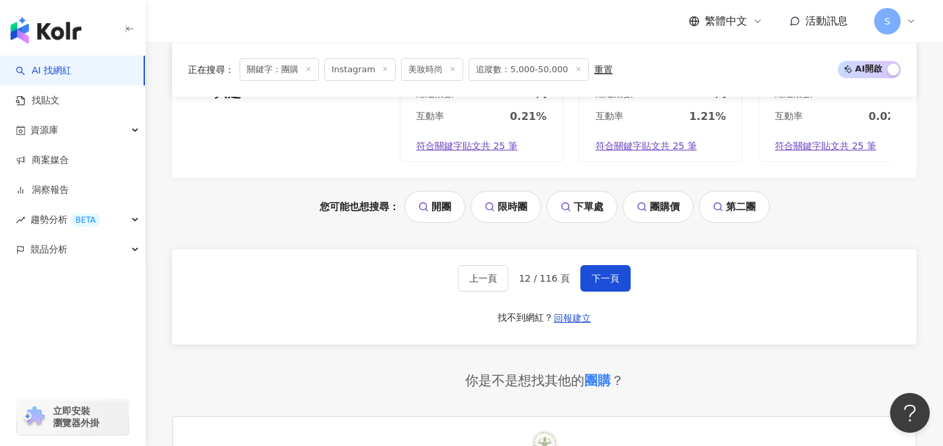
scroll to position [2764, 0]
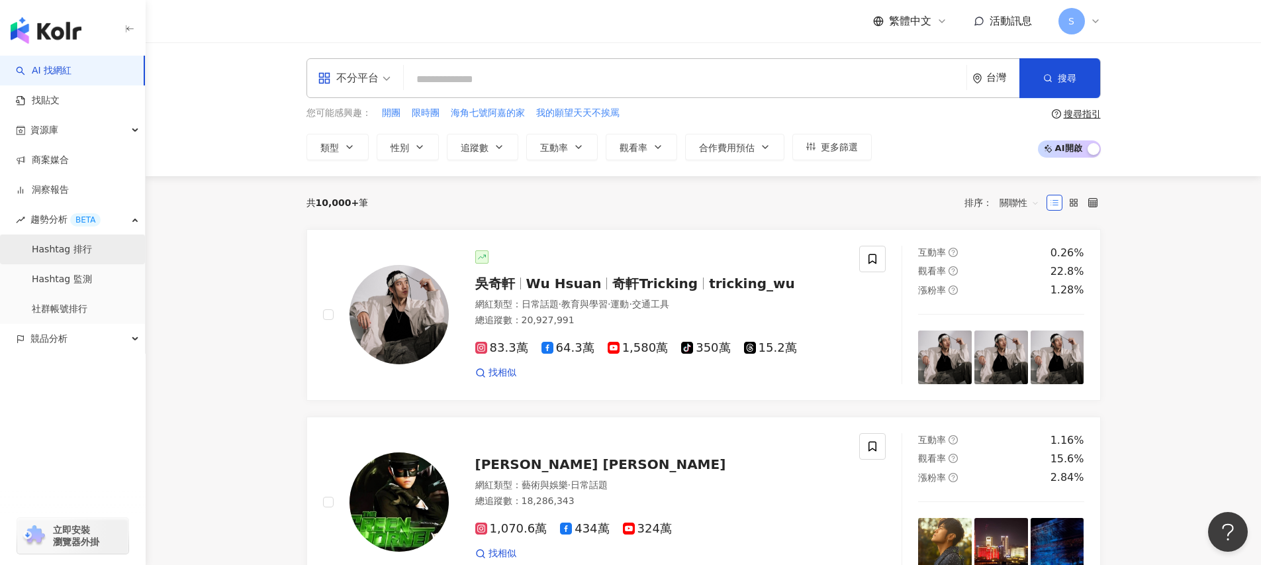
click at [86, 254] on link "Hashtag 排行" at bounding box center [62, 249] width 60 height 13
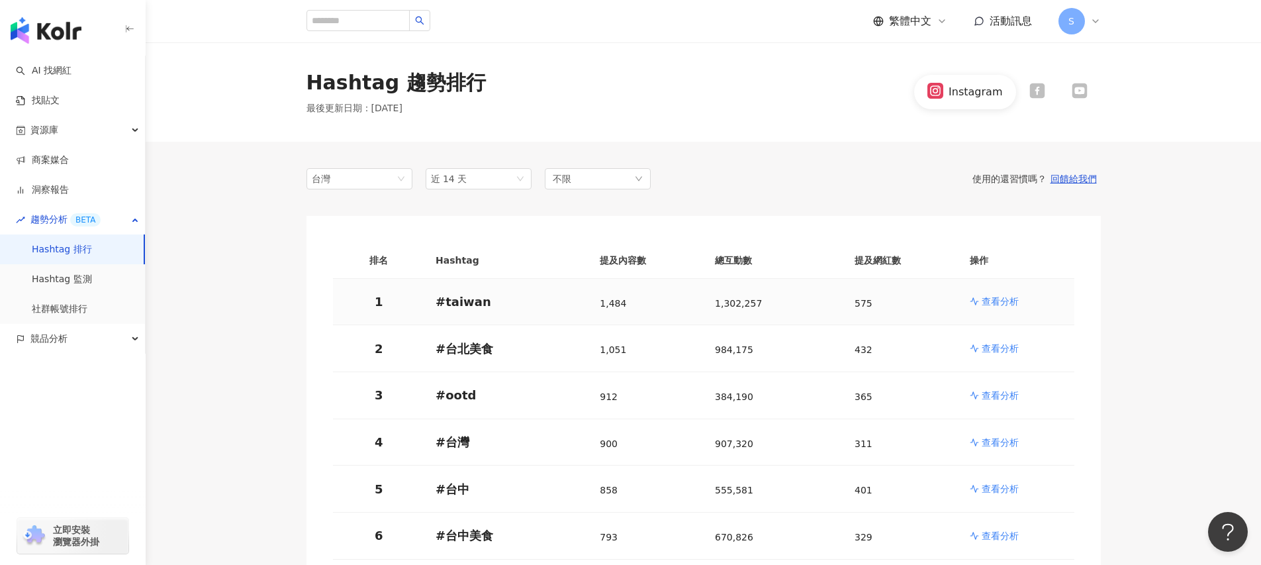
click at [998, 300] on p "查看分析" at bounding box center [1000, 301] width 37 height 13
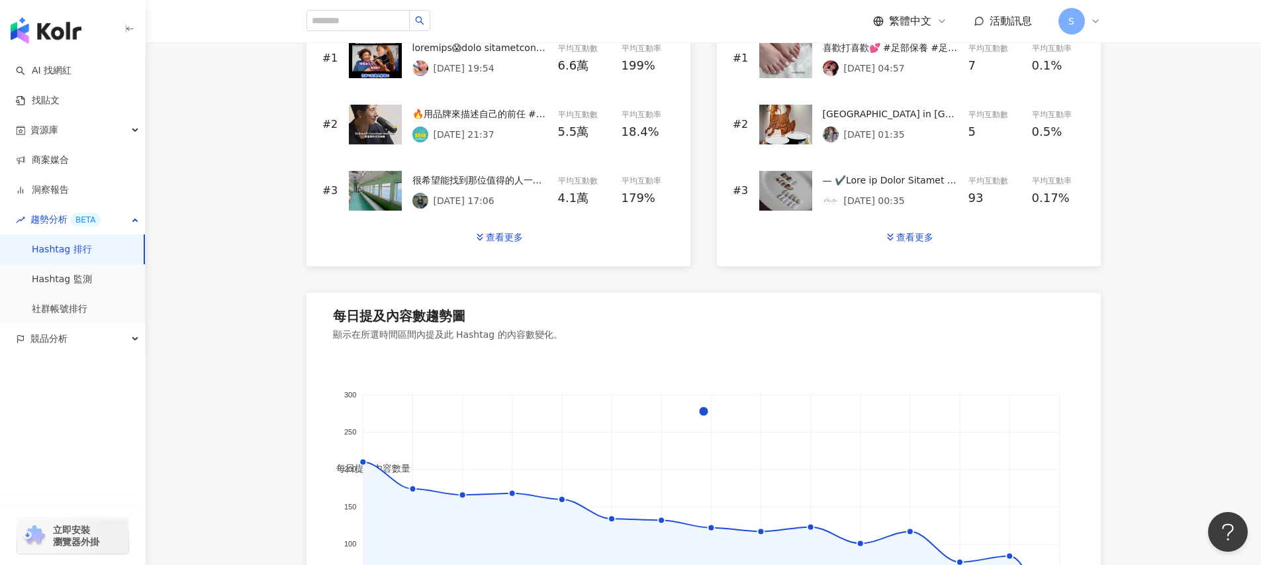
scroll to position [668, 0]
